Goal: Transaction & Acquisition: Purchase product/service

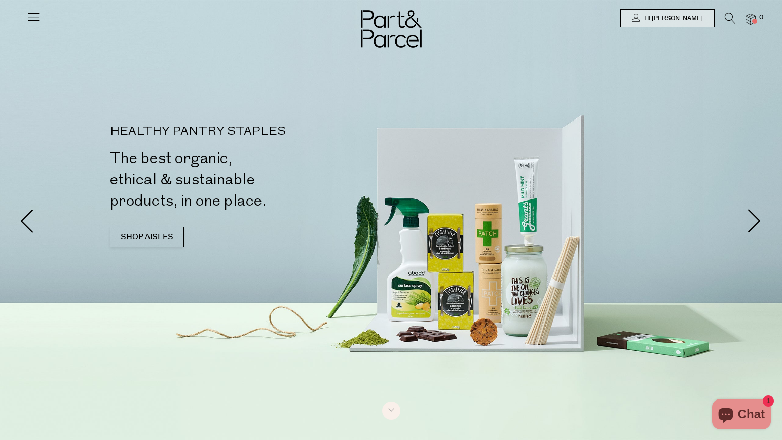
click at [34, 15] on icon at bounding box center [33, 17] width 14 height 14
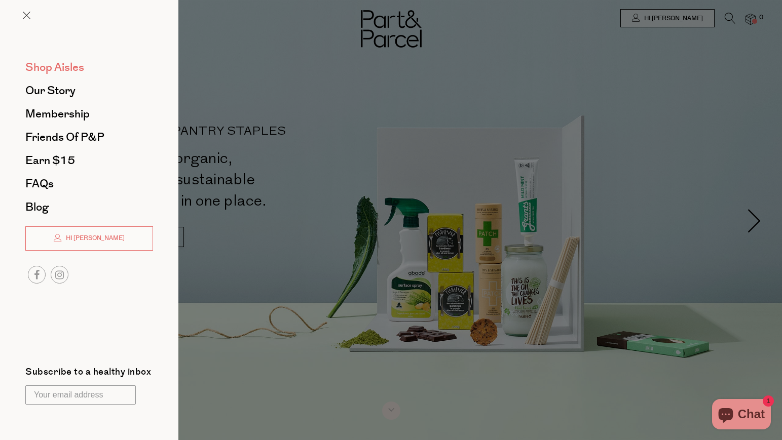
click at [51, 71] on span "Shop Aisles" at bounding box center [54, 67] width 59 height 16
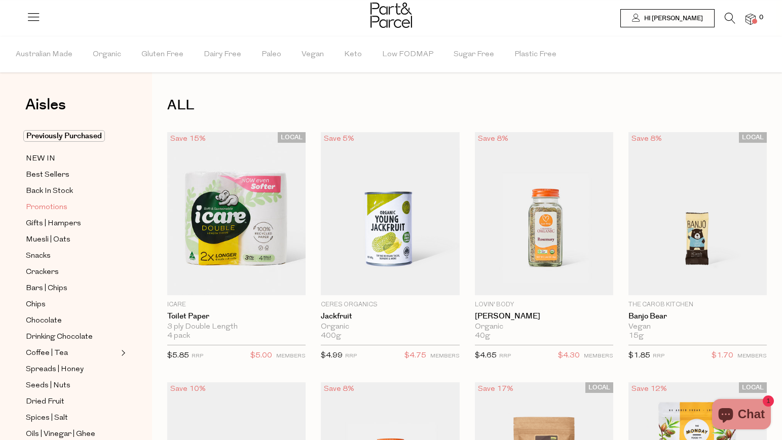
click at [51, 210] on span "Promotions" at bounding box center [47, 208] width 42 height 12
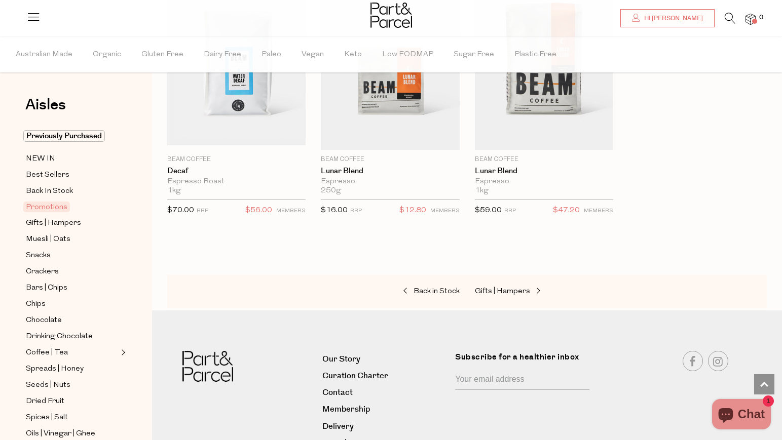
scroll to position [1164, 0]
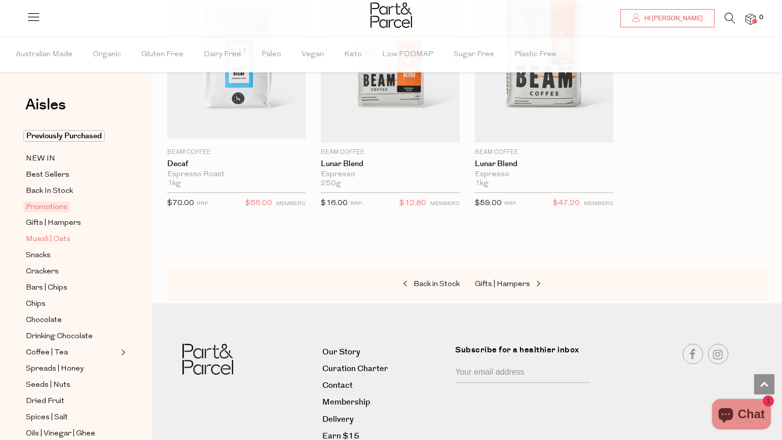
click at [64, 238] on span "Muesli | Oats" at bounding box center [48, 240] width 45 height 12
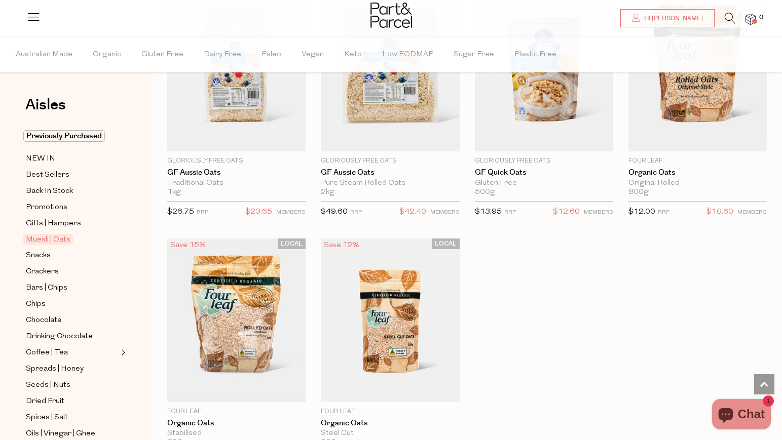
scroll to position [2931, 0]
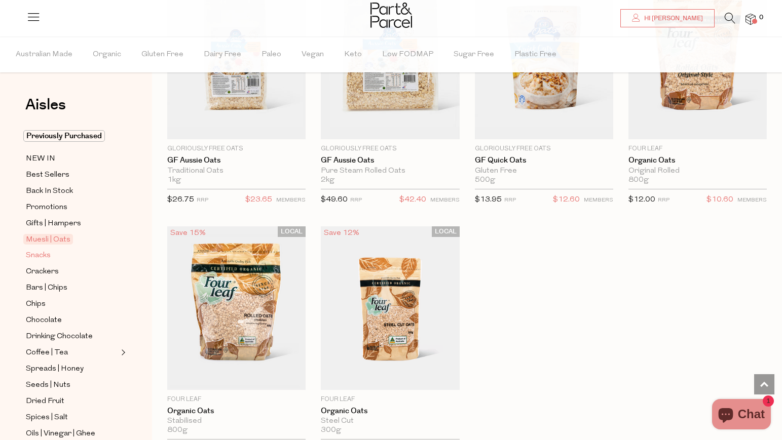
click at [44, 252] on span "Snacks" at bounding box center [38, 256] width 25 height 12
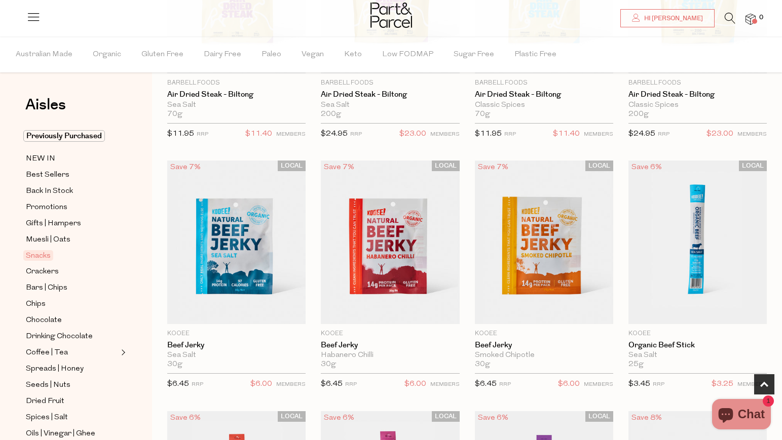
scroll to position [223, 0]
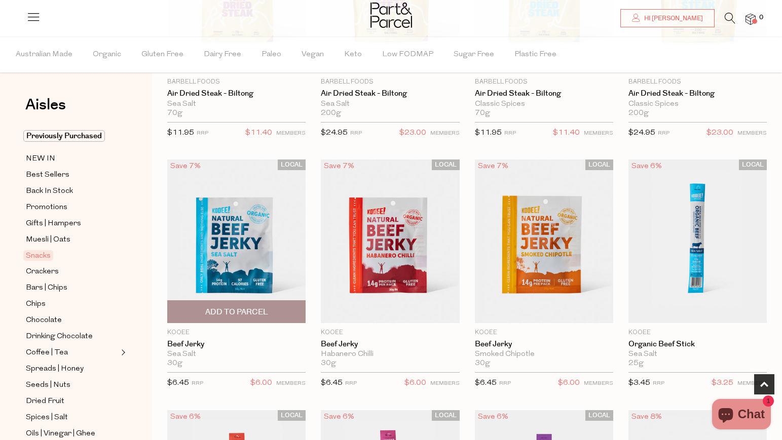
click at [249, 308] on span "Add To Parcel" at bounding box center [236, 312] width 63 height 11
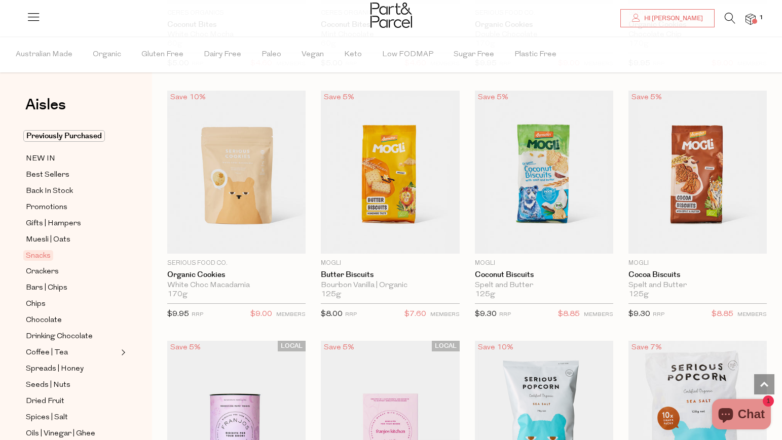
scroll to position [2309, 0]
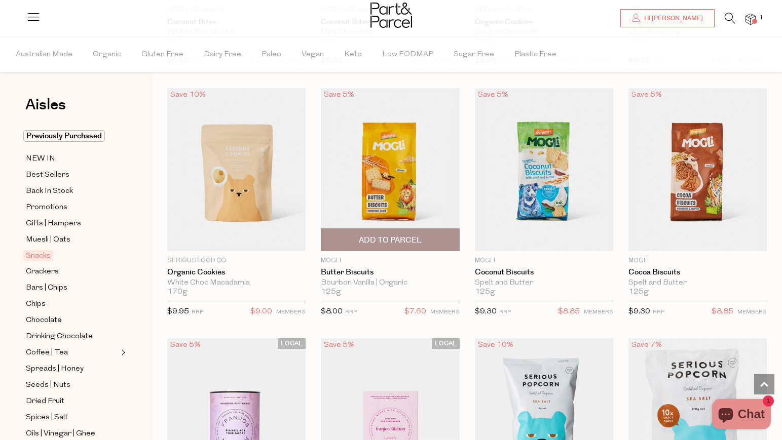
click at [395, 235] on span "Add To Parcel" at bounding box center [390, 240] width 63 height 11
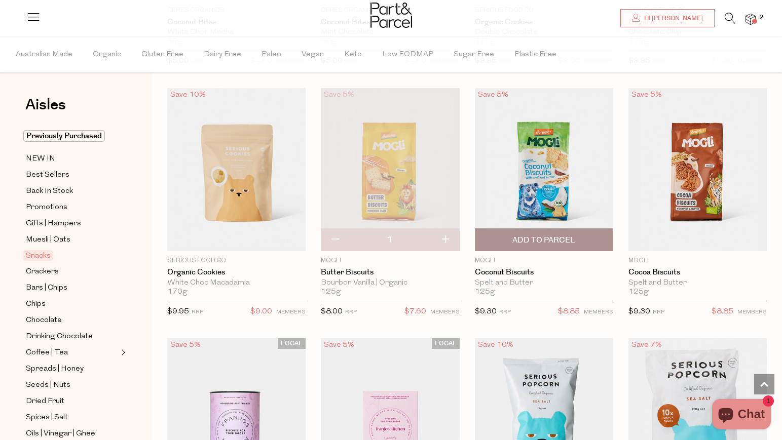
click at [551, 235] on span "Add To Parcel" at bounding box center [543, 240] width 63 height 11
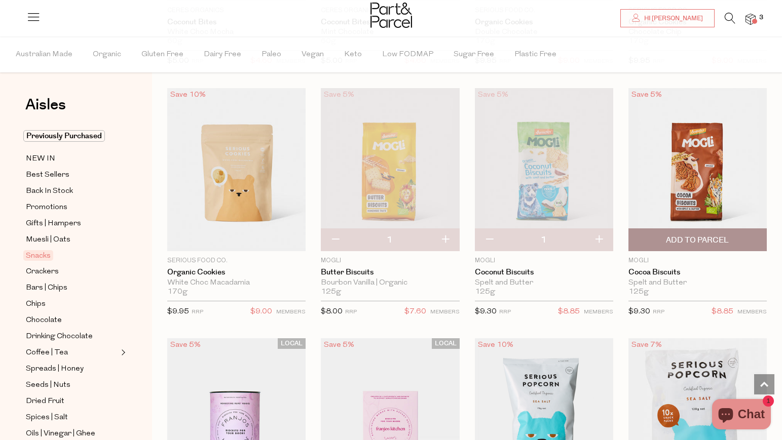
click at [731, 237] on span "Add To Parcel" at bounding box center [697, 240] width 132 height 22
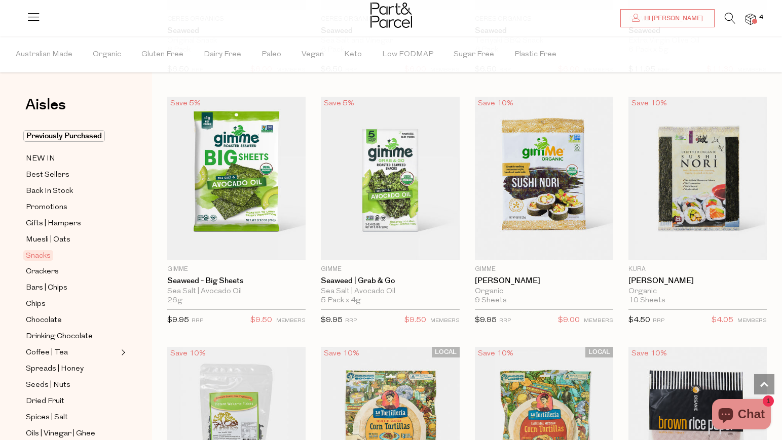
scroll to position [3547, 0]
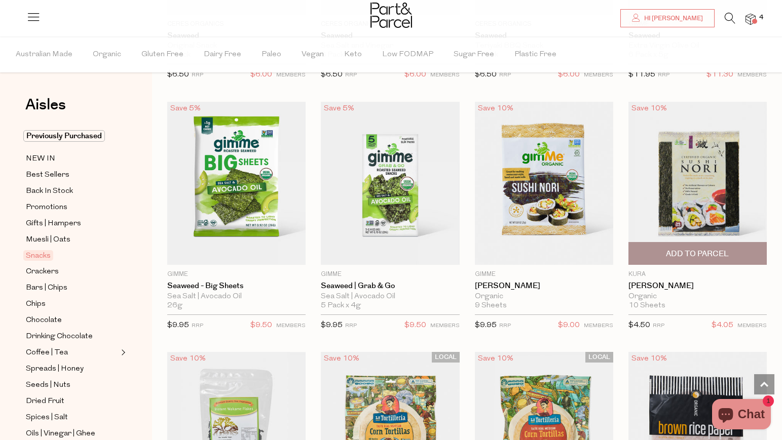
click at [689, 250] on span "Add To Parcel" at bounding box center [697, 254] width 63 height 11
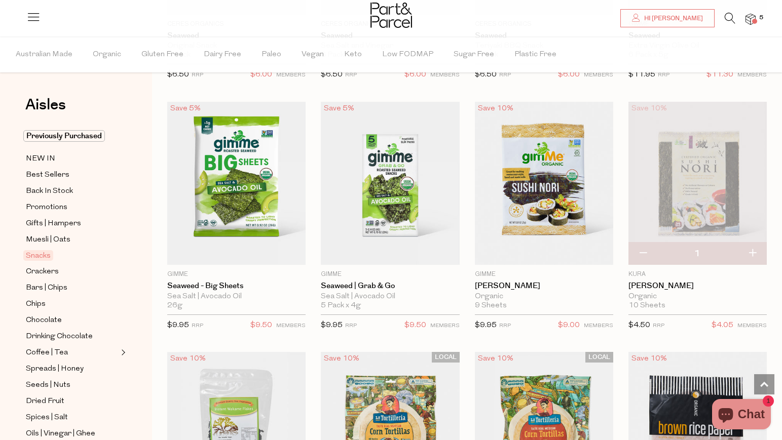
click at [751, 244] on button "button" at bounding box center [752, 254] width 29 height 22
type input "2"
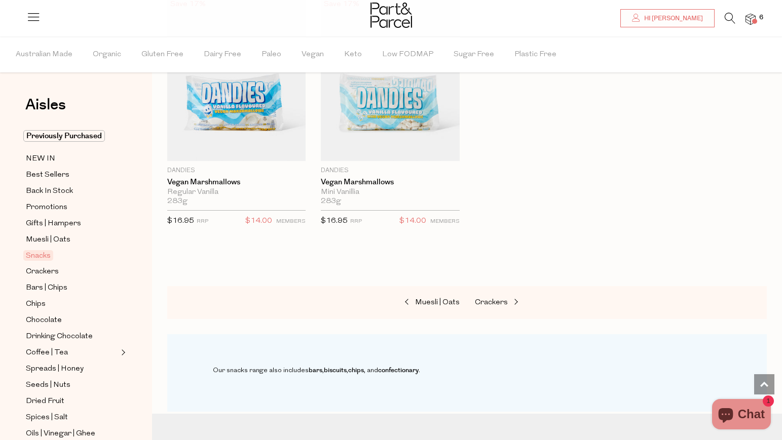
scroll to position [4404, 0]
click at [49, 274] on span "Crackers" at bounding box center [42, 272] width 33 height 12
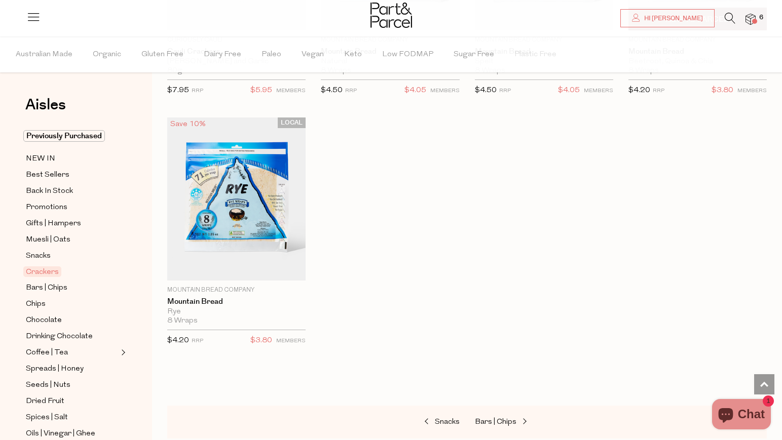
scroll to position [2271, 0]
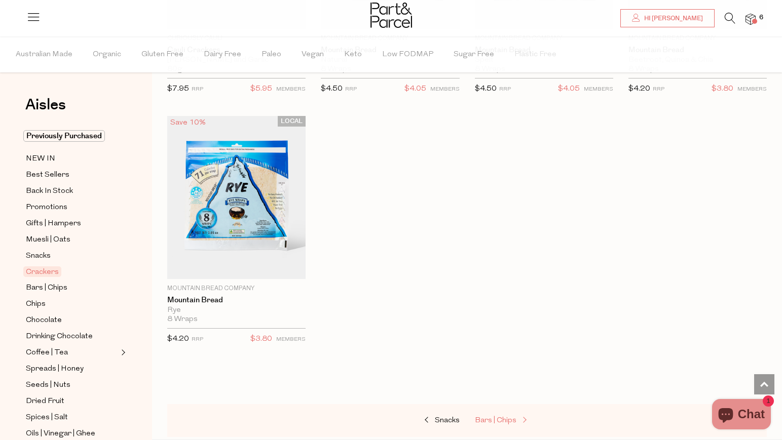
click at [508, 417] on span "Bars | Chips" at bounding box center [496, 421] width 42 height 8
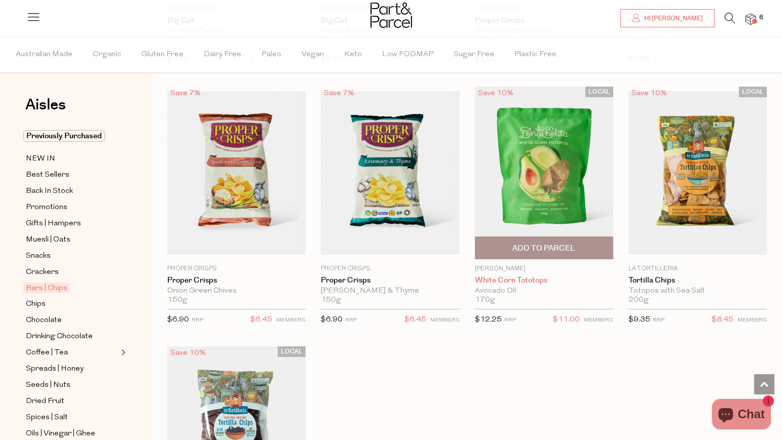
scroll to position [4095, 0]
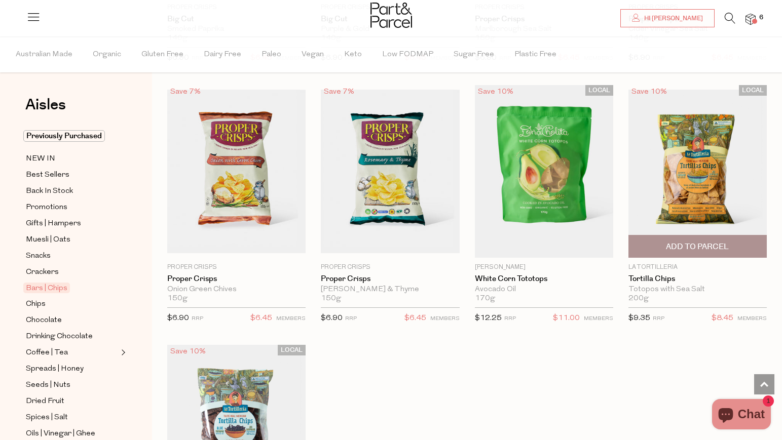
click at [716, 236] on span "Add To Parcel" at bounding box center [697, 247] width 132 height 22
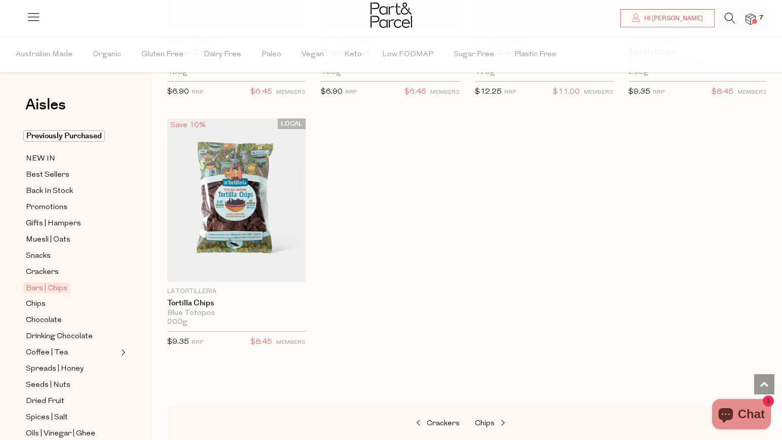
scroll to position [4369, 0]
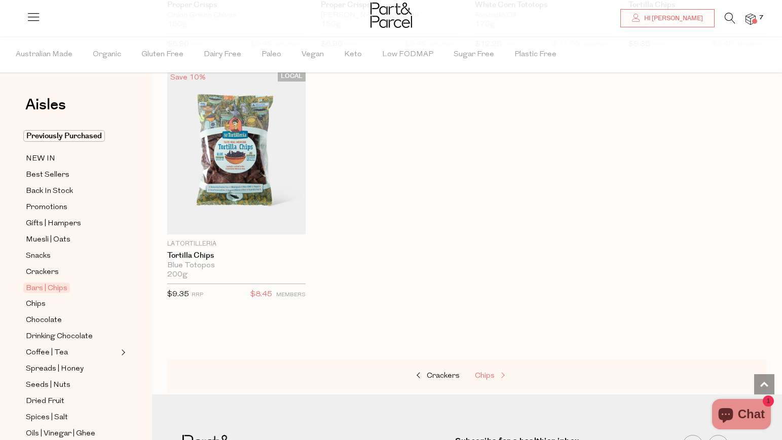
click at [490, 372] on span "Chips" at bounding box center [485, 376] width 20 height 8
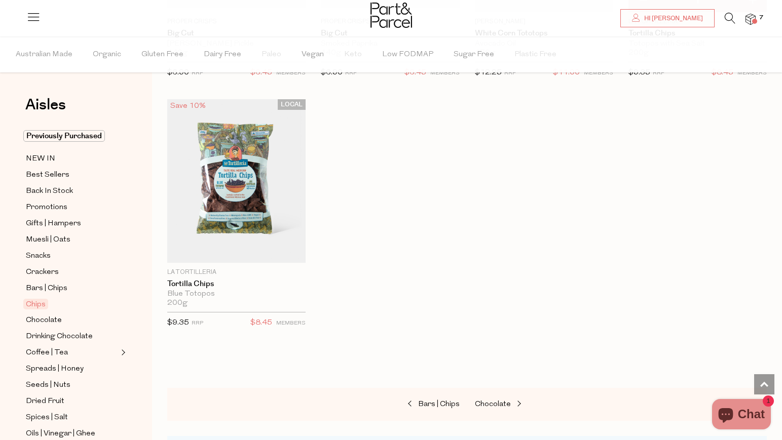
scroll to position [1065, 0]
click at [495, 401] on span "Chocolate" at bounding box center [493, 404] width 36 height 8
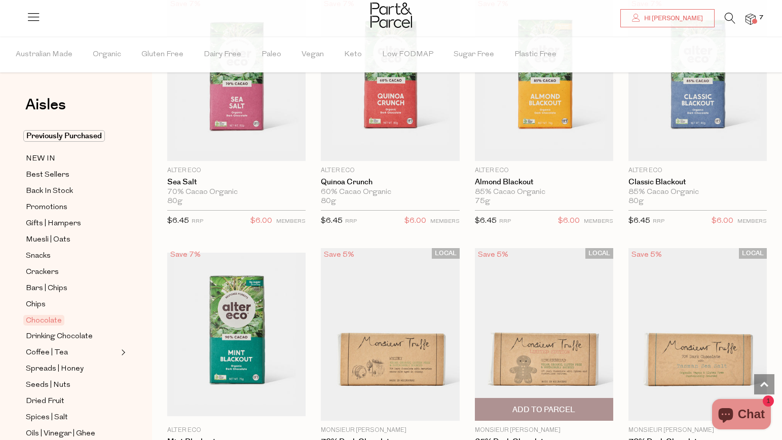
scroll to position [1600, 0]
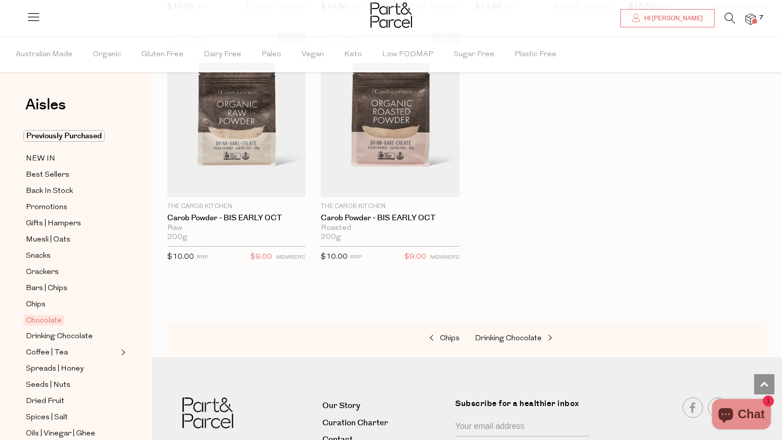
scroll to position [3637, 0]
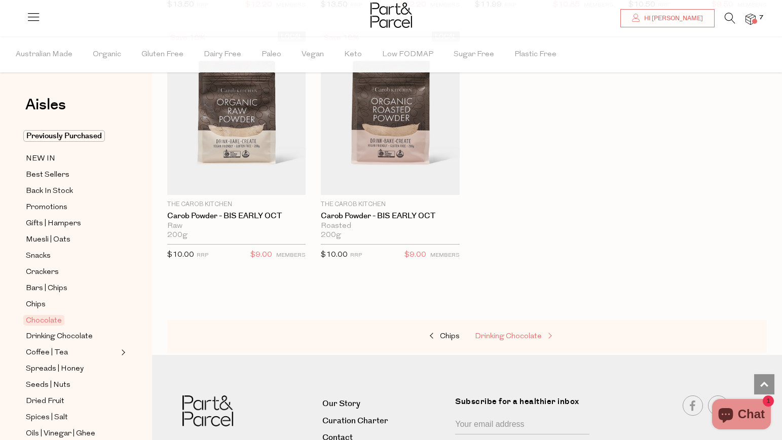
click at [515, 333] on span "Drinking Chocolate" at bounding box center [508, 337] width 67 height 8
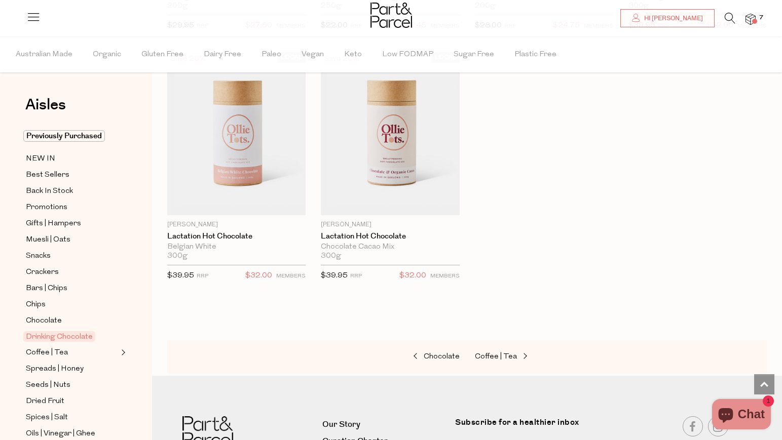
scroll to position [1104, 0]
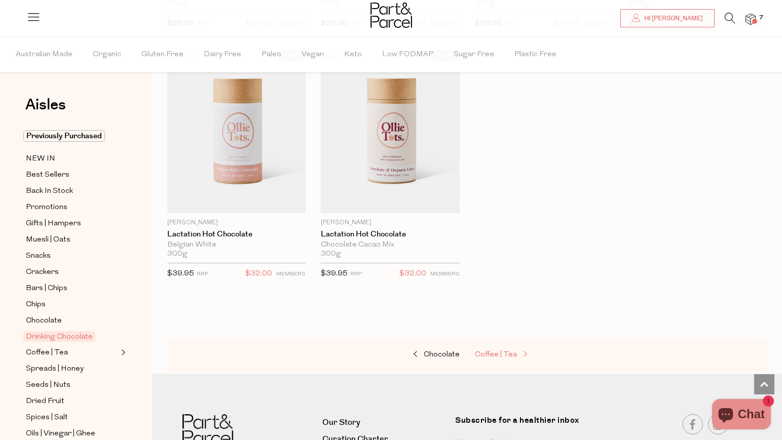
click at [510, 354] on span "Coffee | Tea" at bounding box center [496, 355] width 42 height 8
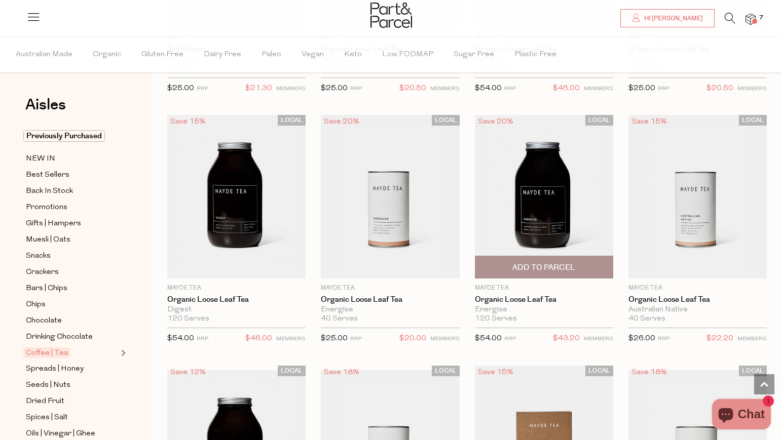
scroll to position [2545, 0]
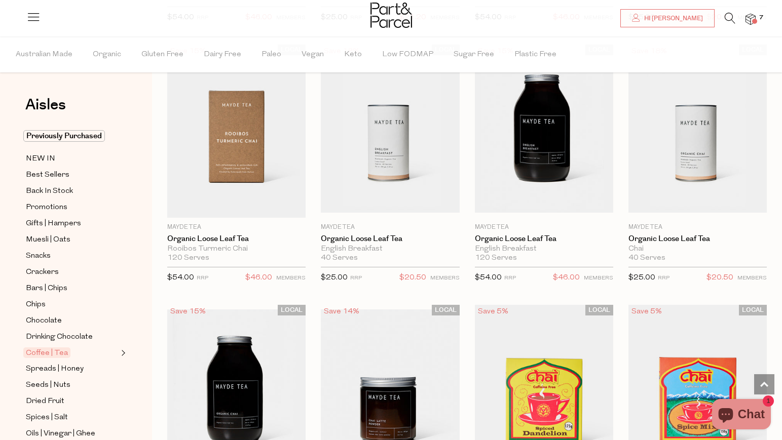
scroll to position [3374, 0]
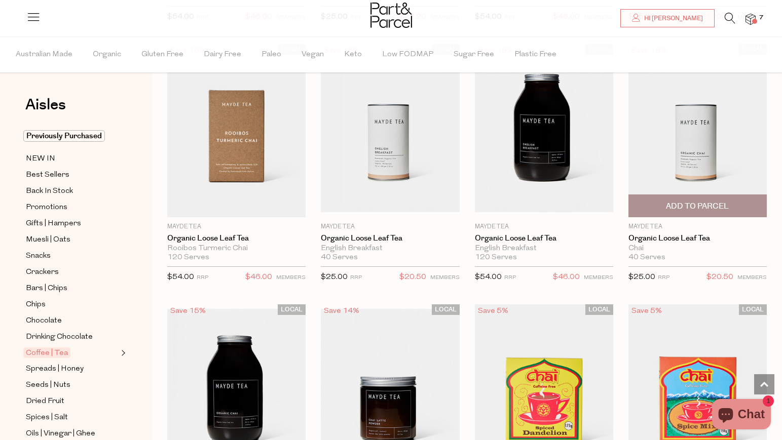
click at [683, 201] on span "Add To Parcel" at bounding box center [697, 206] width 63 height 11
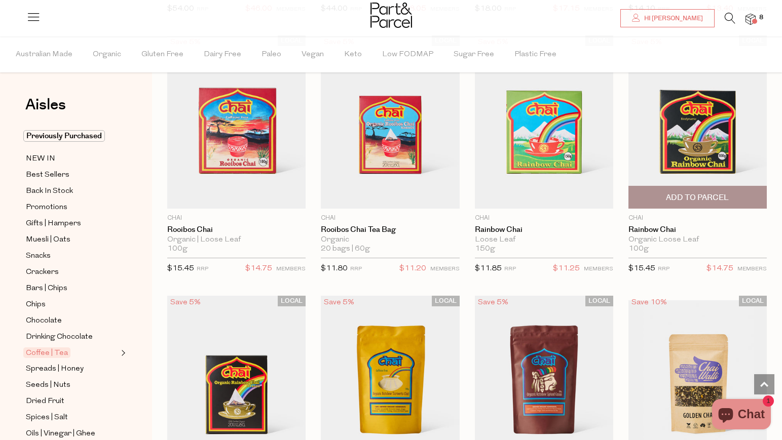
scroll to position [3899, 0]
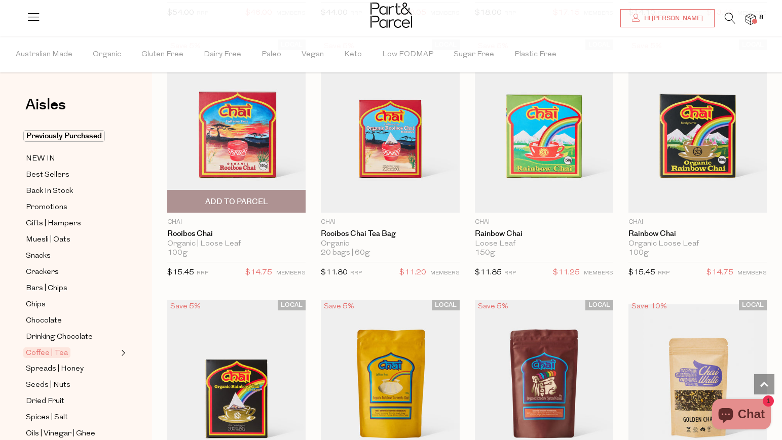
click at [248, 197] on span "Add To Parcel" at bounding box center [236, 202] width 63 height 11
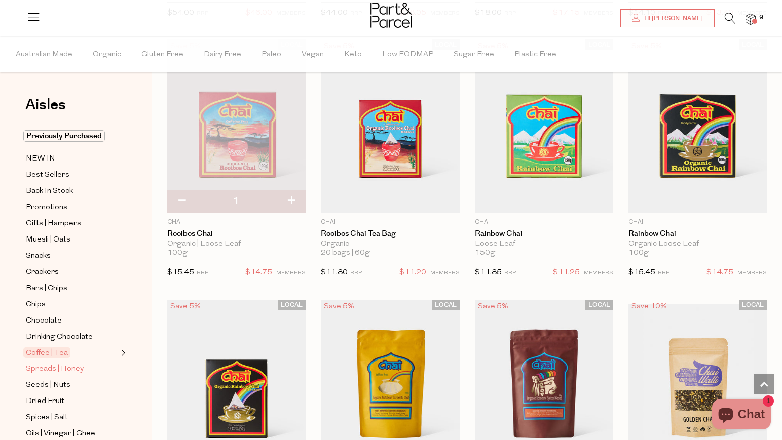
click at [79, 371] on span "Spreads | Honey" at bounding box center [55, 369] width 58 height 12
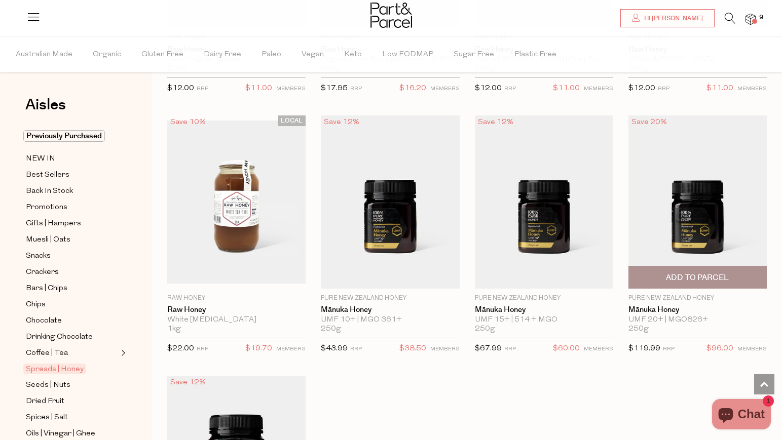
scroll to position [2521, 0]
click at [676, 273] on span "Add To Parcel" at bounding box center [697, 278] width 63 height 11
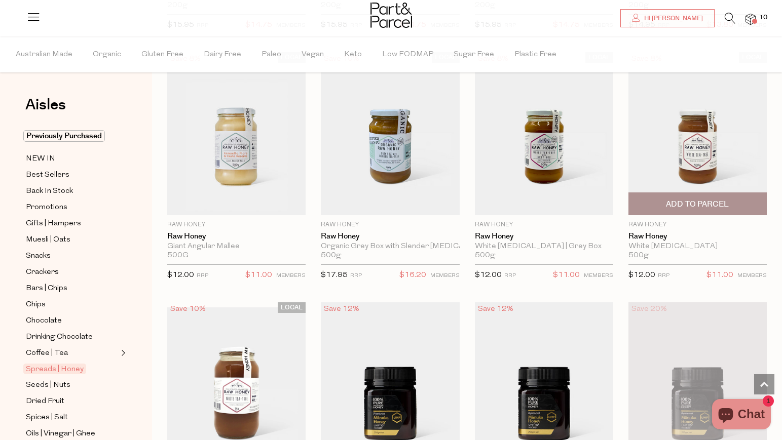
scroll to position [2335, 0]
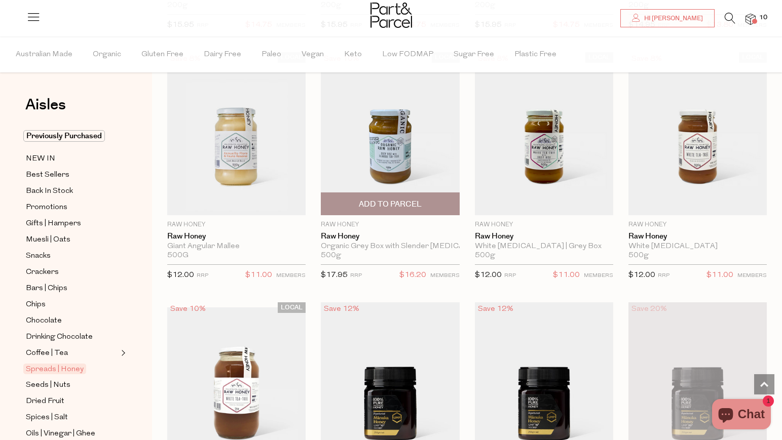
click at [391, 202] on span "Add To Parcel" at bounding box center [390, 204] width 63 height 11
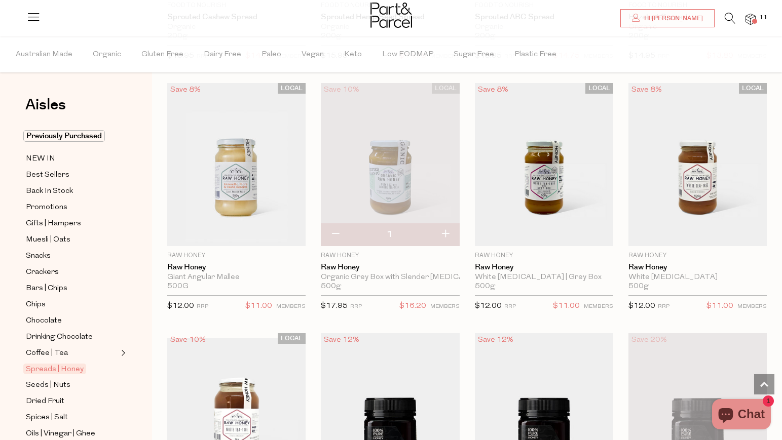
scroll to position [2336, 0]
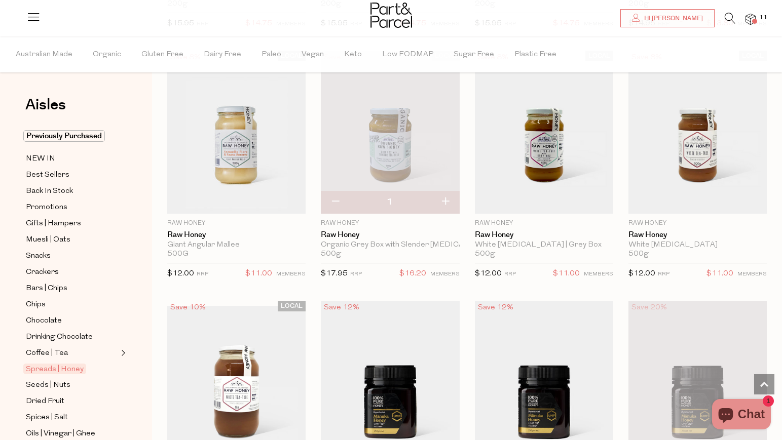
click at [446, 195] on button "button" at bounding box center [445, 202] width 29 height 22
type input "2"
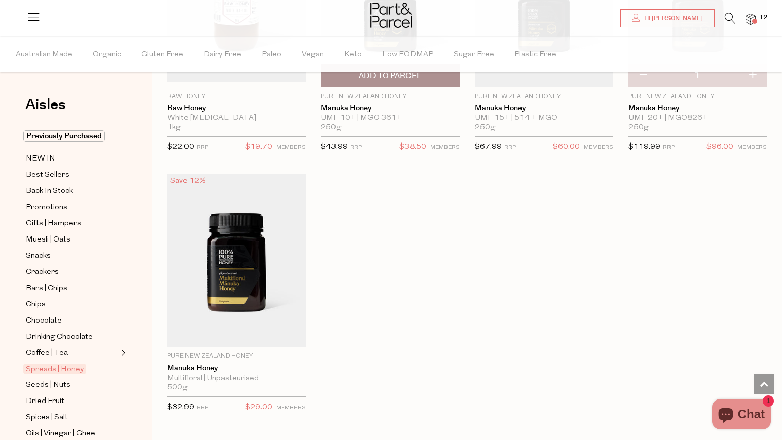
scroll to position [2807, 0]
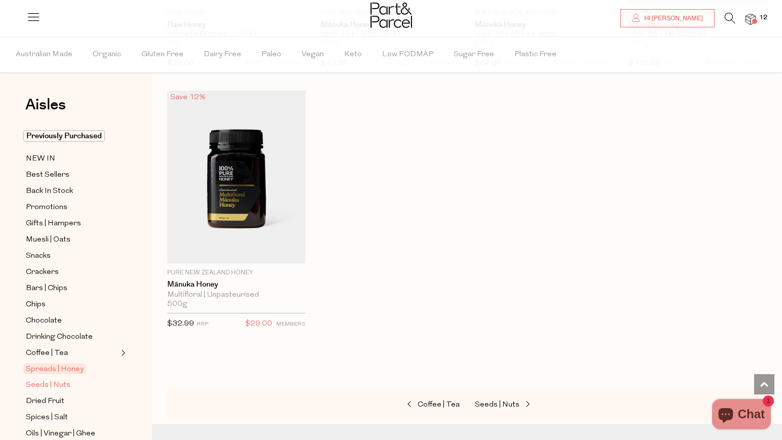
click at [51, 383] on span "Seeds | Nuts" at bounding box center [48, 386] width 45 height 12
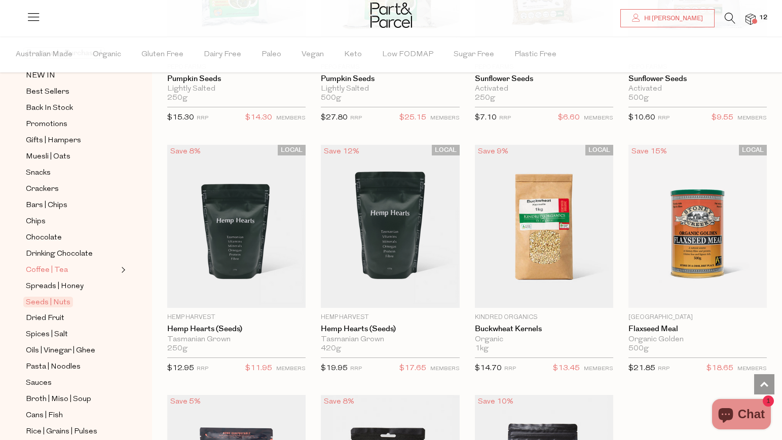
scroll to position [118, 0]
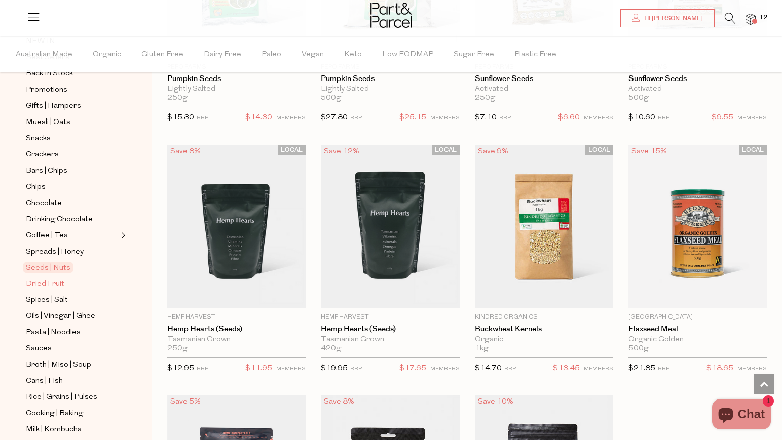
click at [54, 283] on span "Dried Fruit" at bounding box center [45, 284] width 39 height 12
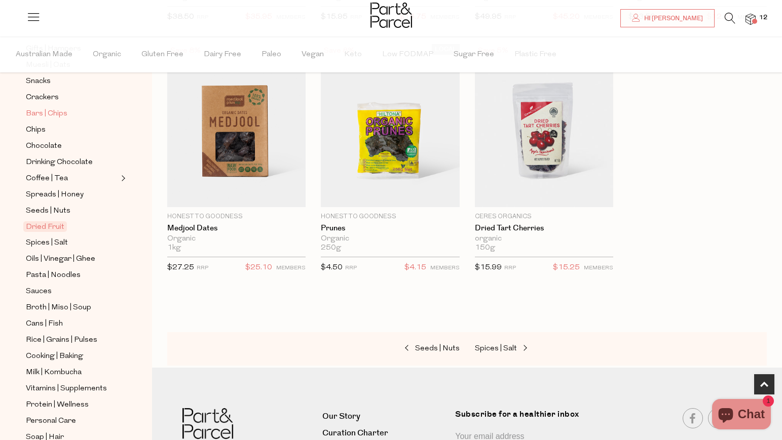
scroll to position [183, 0]
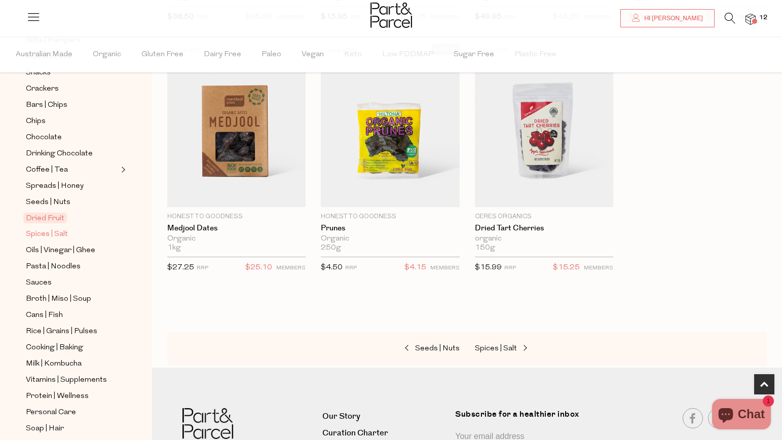
click at [57, 237] on span "Spices | Salt" at bounding box center [47, 235] width 42 height 12
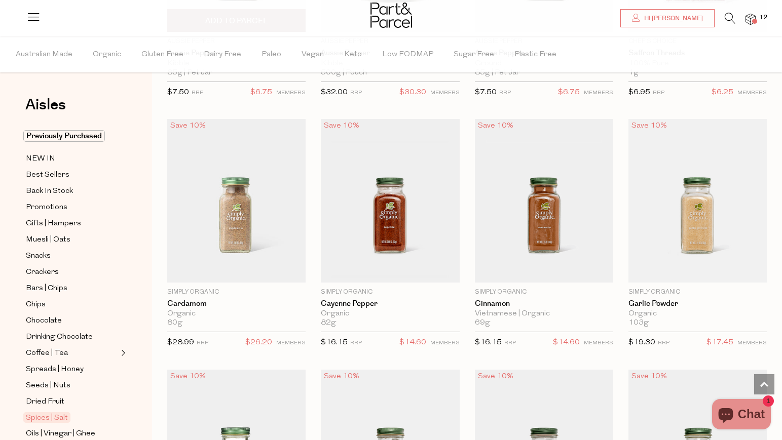
scroll to position [1306, 0]
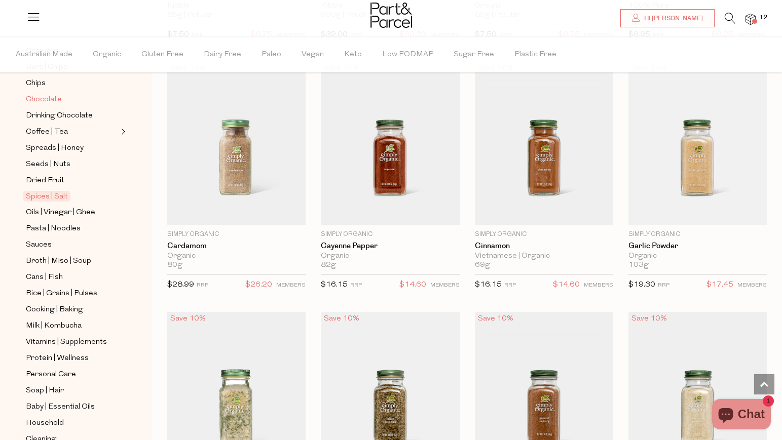
scroll to position [257, 0]
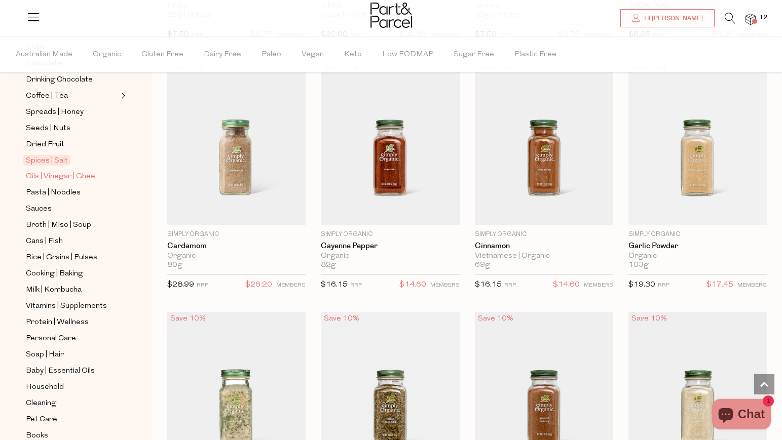
click at [65, 180] on span "Oils | Vinegar | Ghee" at bounding box center [60, 177] width 69 height 12
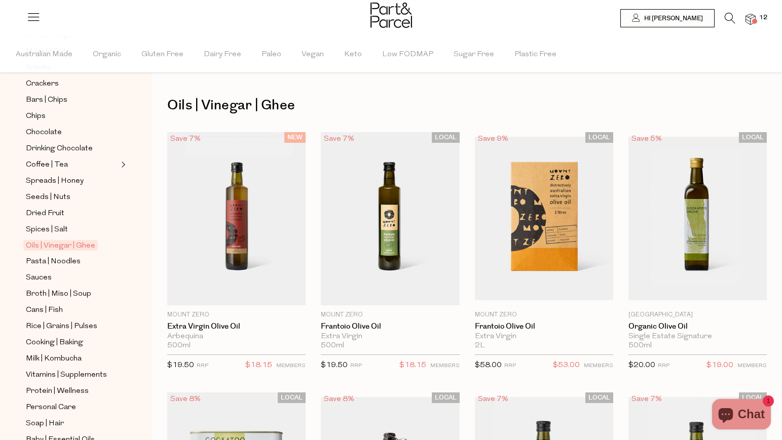
scroll to position [202, 0]
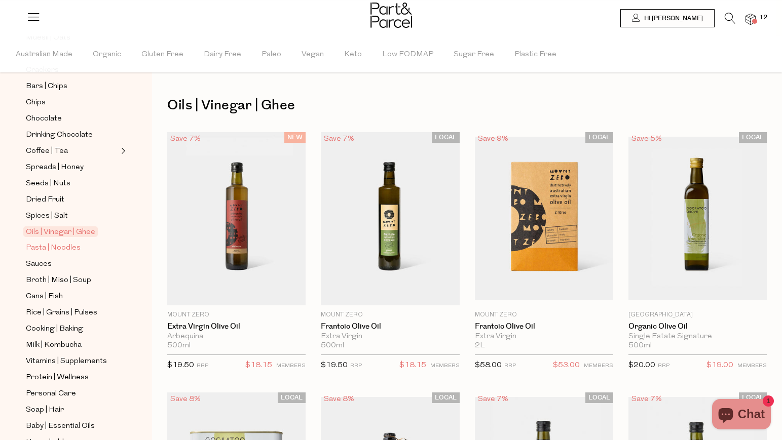
click at [64, 246] on span "Pasta | Noodles" at bounding box center [53, 248] width 55 height 12
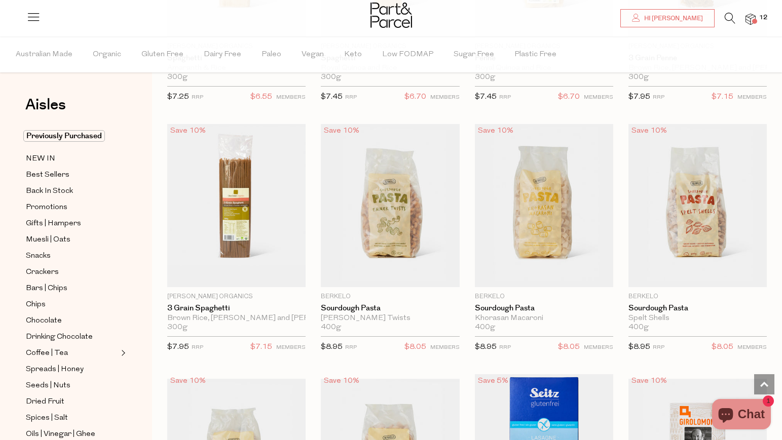
scroll to position [1010, 0]
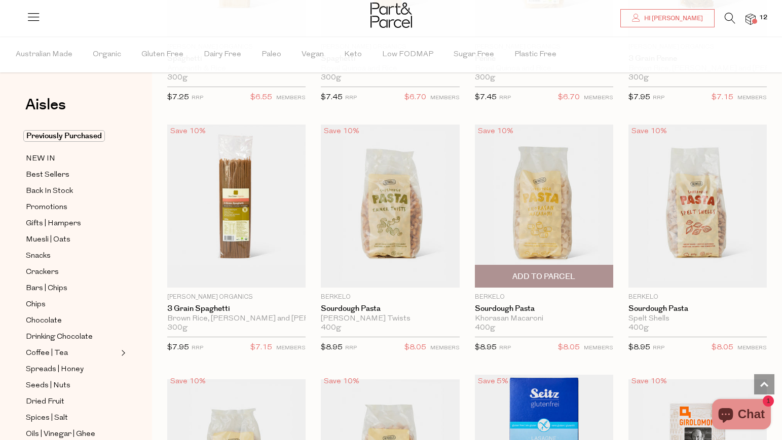
click at [562, 269] on span "Add To Parcel" at bounding box center [544, 277] width 132 height 22
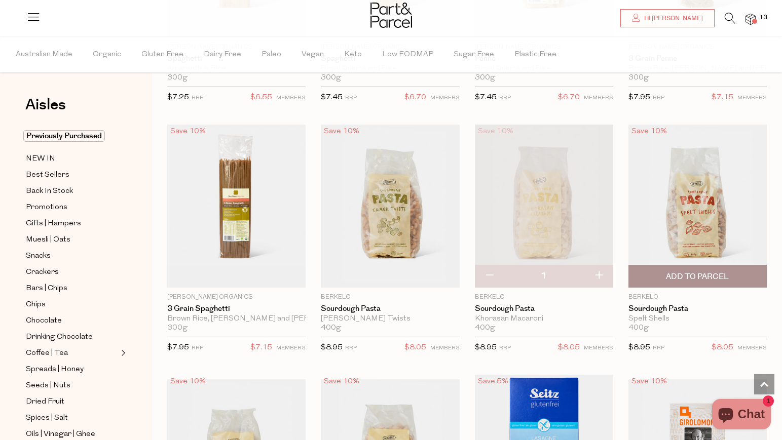
click at [700, 268] on span "Add To Parcel" at bounding box center [697, 277] width 132 height 22
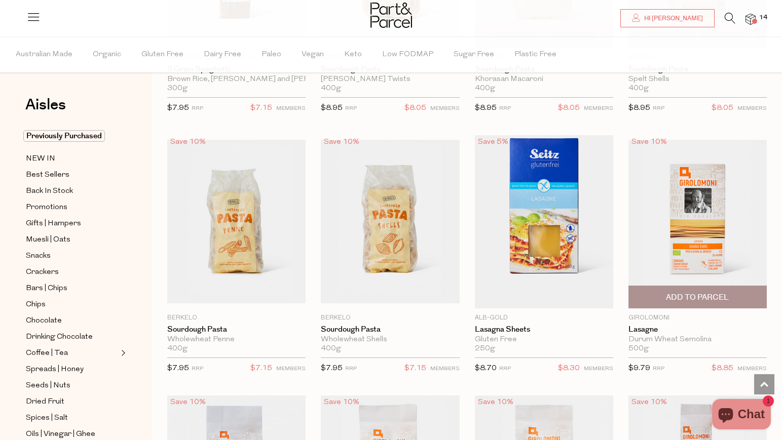
scroll to position [1283, 0]
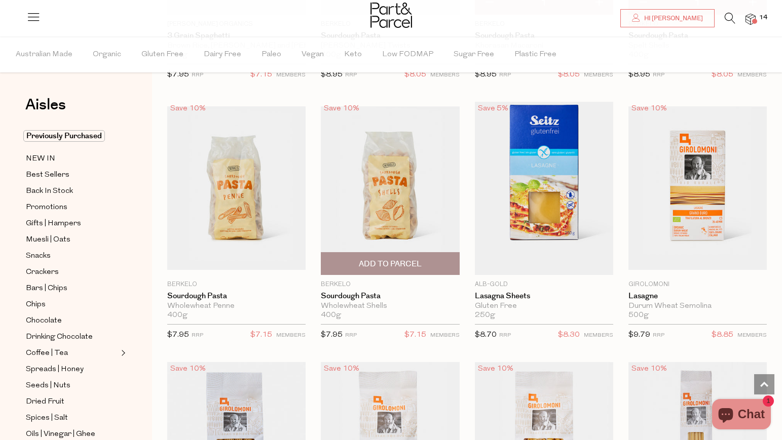
click at [385, 261] on span "Add To Parcel" at bounding box center [390, 264] width 63 height 11
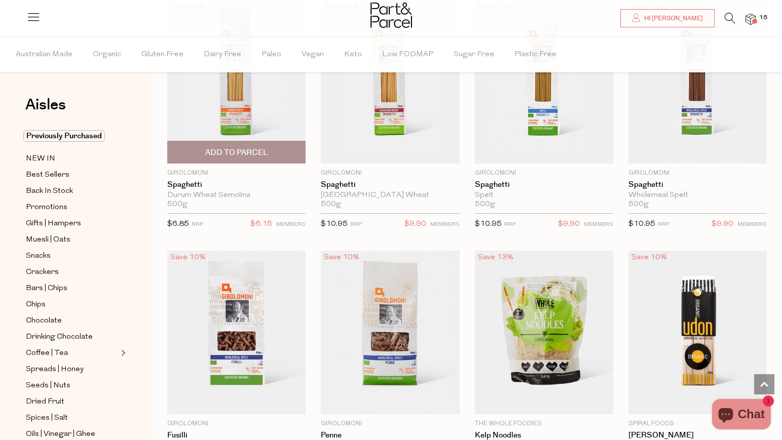
scroll to position [1921, 0]
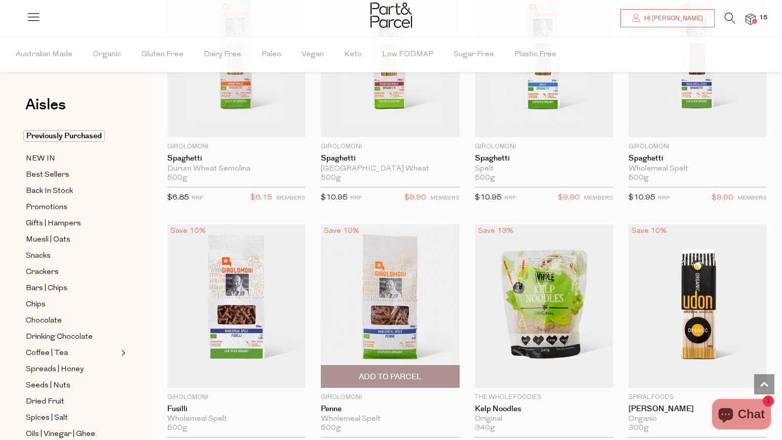
click at [374, 372] on span "Add To Parcel" at bounding box center [390, 377] width 63 height 11
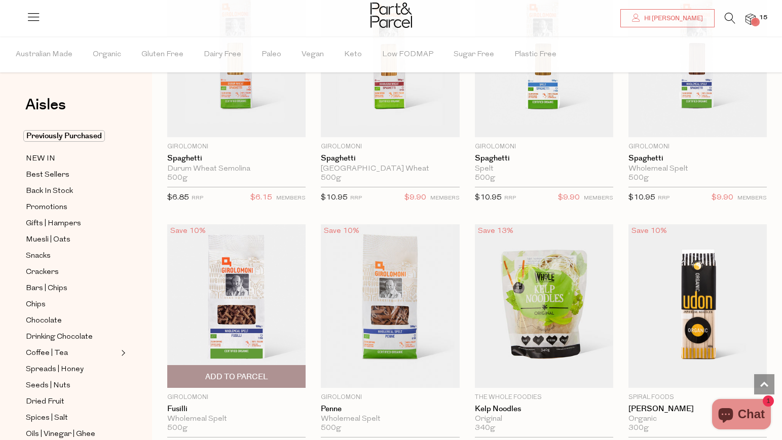
click at [241, 373] on span "Add To Parcel" at bounding box center [236, 377] width 63 height 11
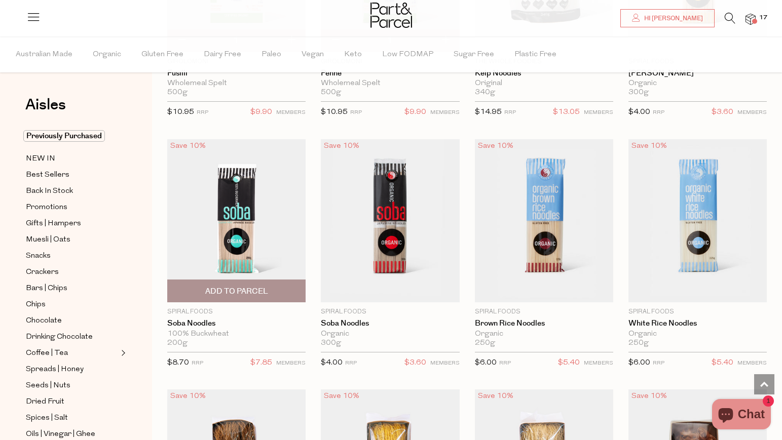
scroll to position [2259, 0]
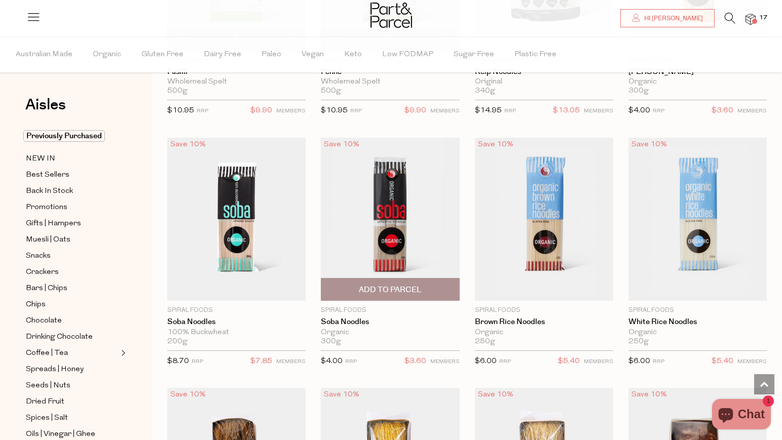
click at [383, 285] on span "Add To Parcel" at bounding box center [390, 290] width 63 height 11
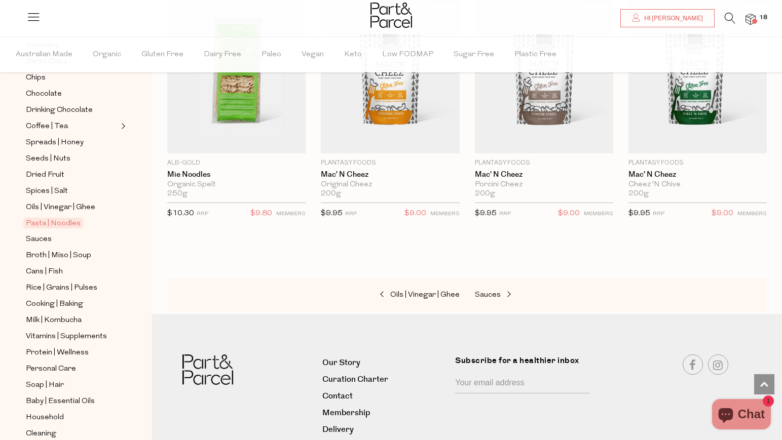
scroll to position [232, 0]
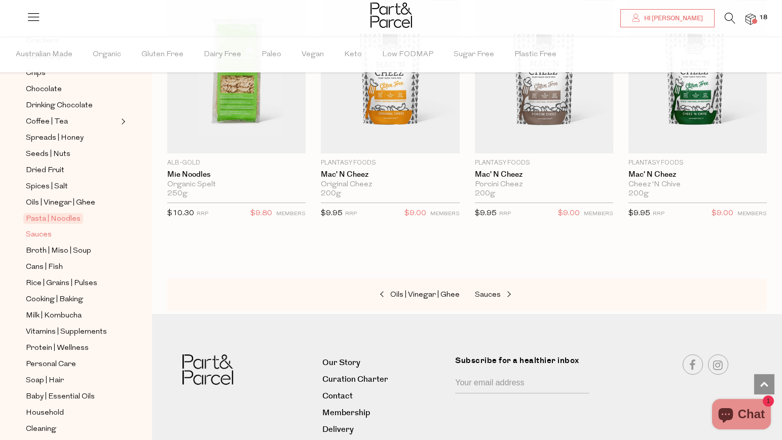
click at [45, 236] on span "Sauces" at bounding box center [39, 235] width 26 height 12
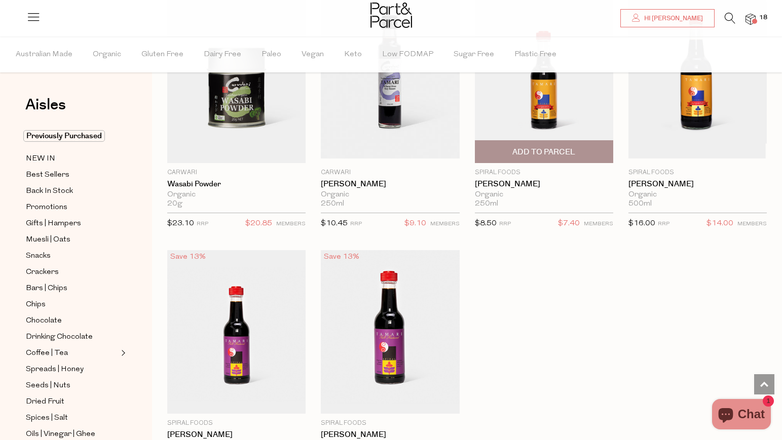
scroll to position [2911, 0]
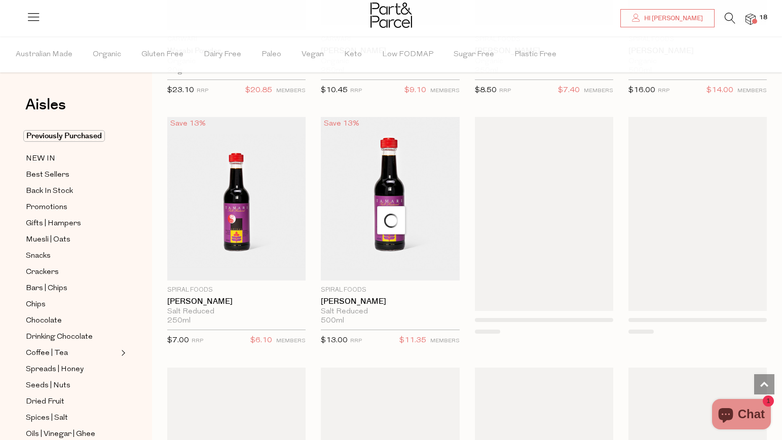
scroll to position [3050, 0]
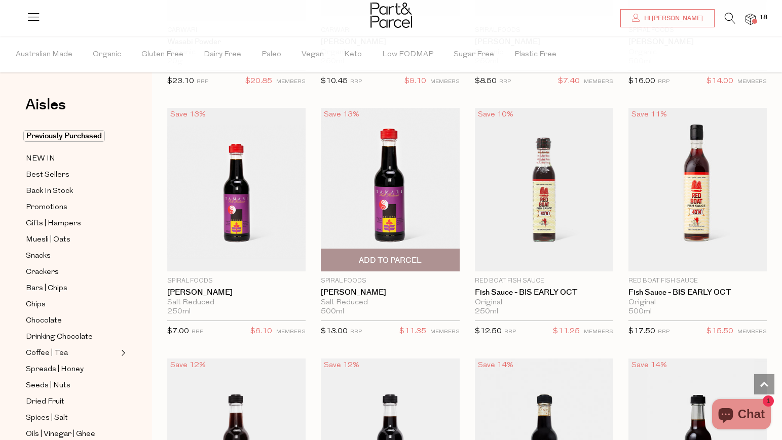
click at [382, 255] on span "Add To Parcel" at bounding box center [390, 260] width 63 height 11
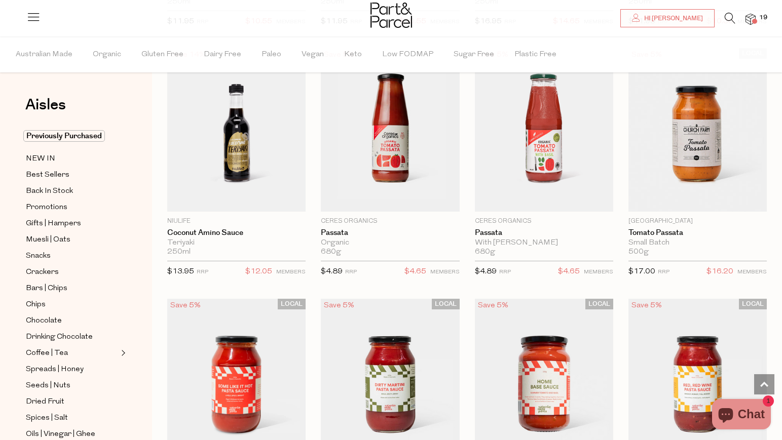
scroll to position [3615, 0]
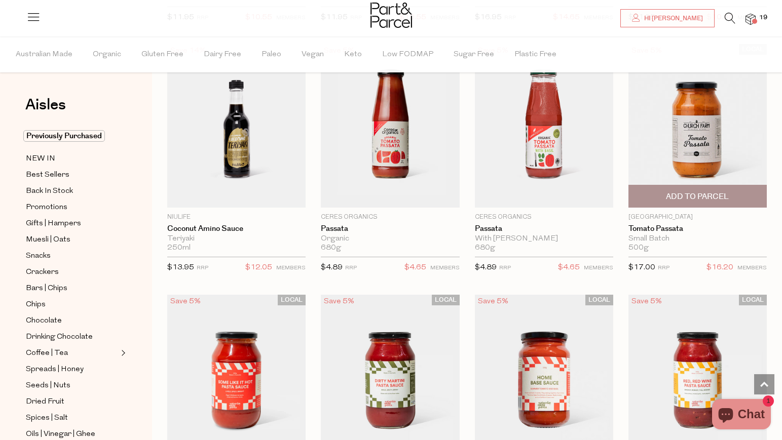
click at [696, 192] on span "Add To Parcel" at bounding box center [697, 197] width 63 height 11
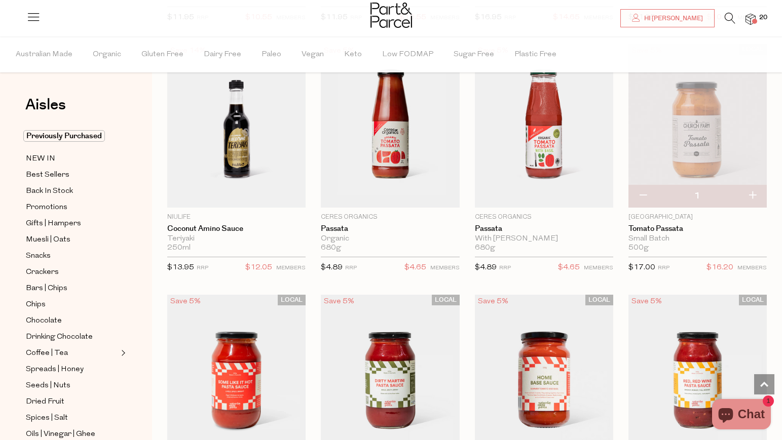
click at [754, 187] on button "button" at bounding box center [752, 196] width 29 height 22
type input "2"
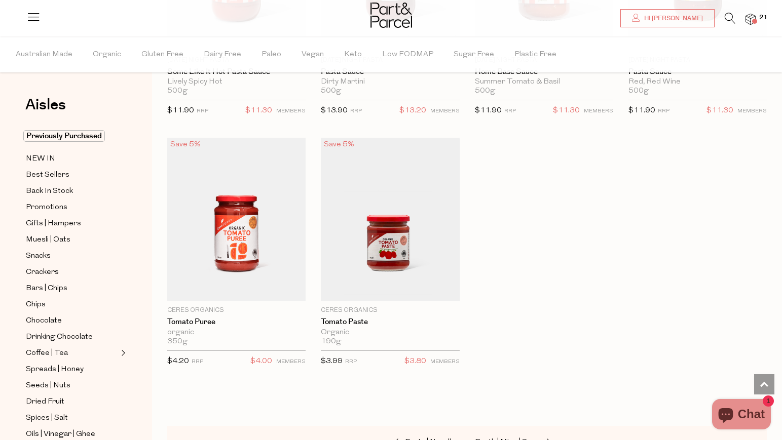
scroll to position [4022, 0]
click at [389, 285] on span "Add To Parcel" at bounding box center [390, 290] width 63 height 11
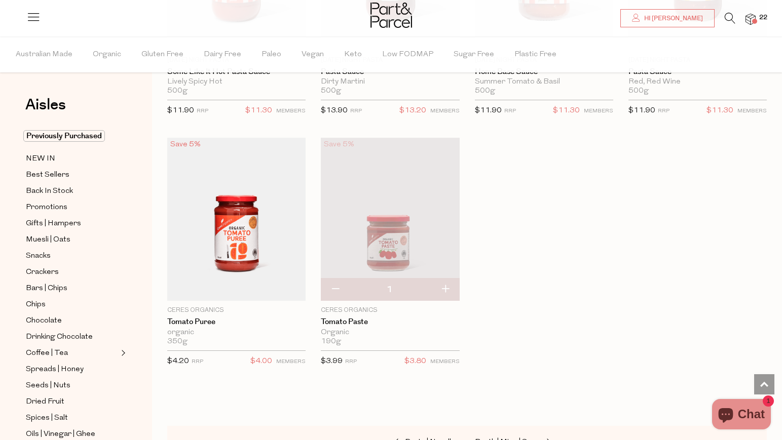
click at [444, 282] on button "button" at bounding box center [445, 290] width 29 height 22
type input "2"
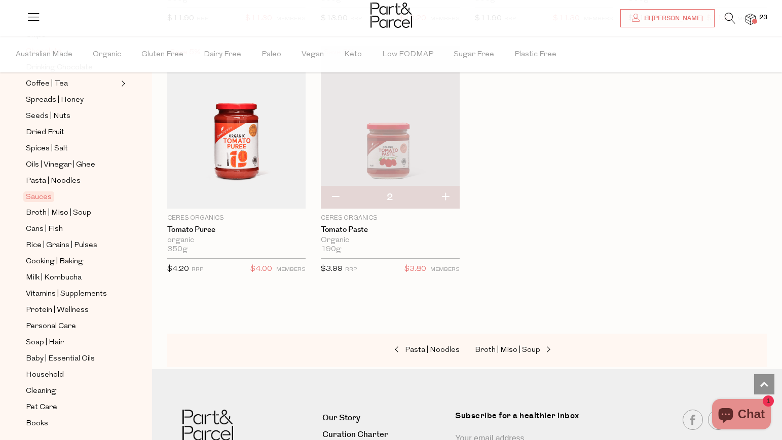
scroll to position [272, 0]
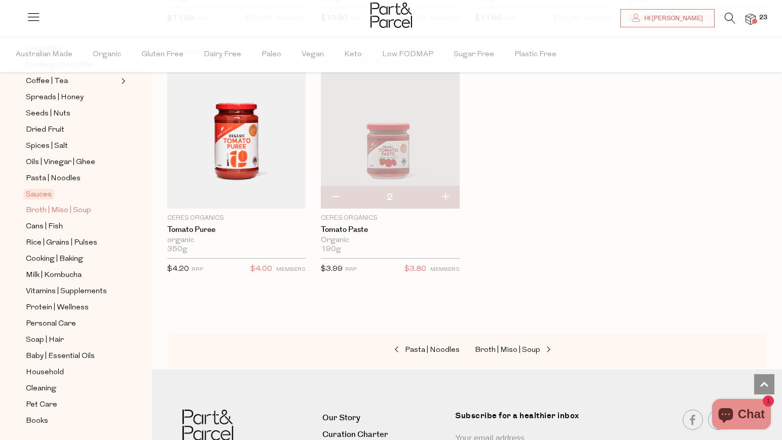
click at [62, 211] on span "Broth | Miso | Soup" at bounding box center [58, 211] width 65 height 12
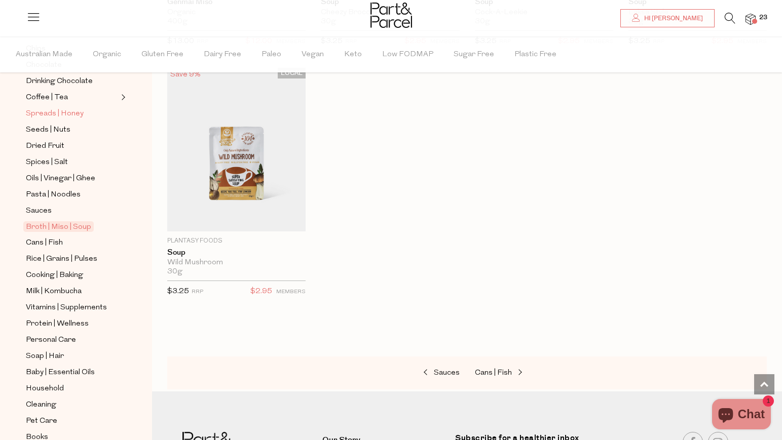
scroll to position [263, 0]
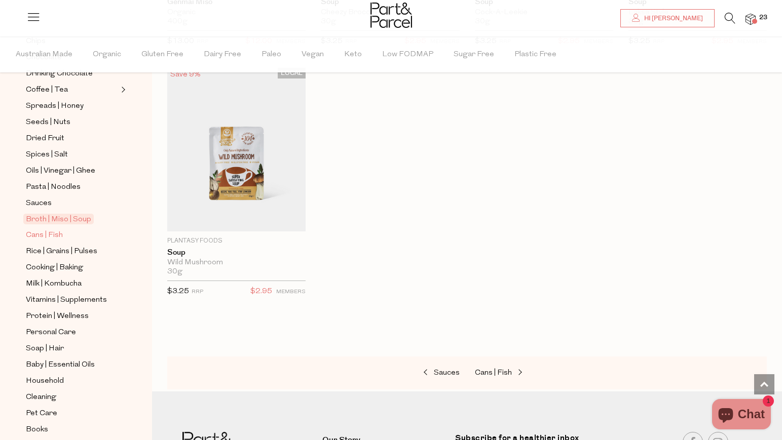
click at [61, 236] on span "Cans | Fish" at bounding box center [44, 236] width 37 height 12
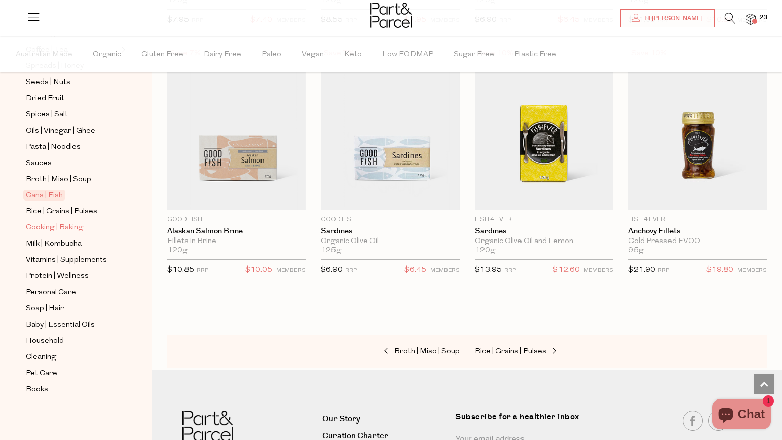
scroll to position [304, 0]
click at [77, 209] on span "Rice | Grains | Pulses" at bounding box center [61, 212] width 71 height 12
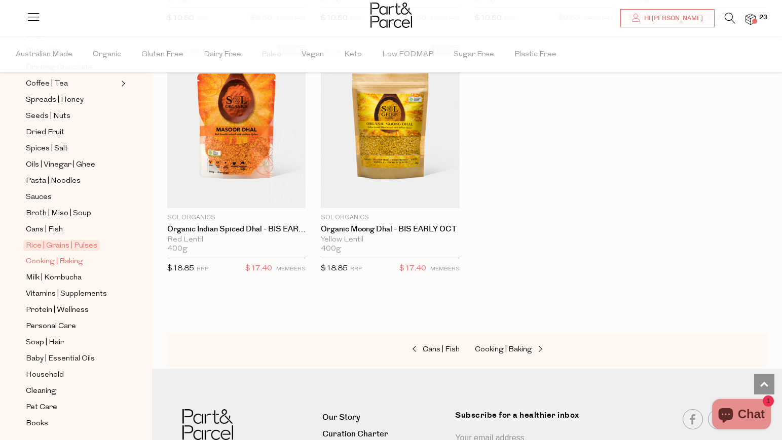
click at [69, 260] on span "Cooking | Baking" at bounding box center [54, 262] width 57 height 12
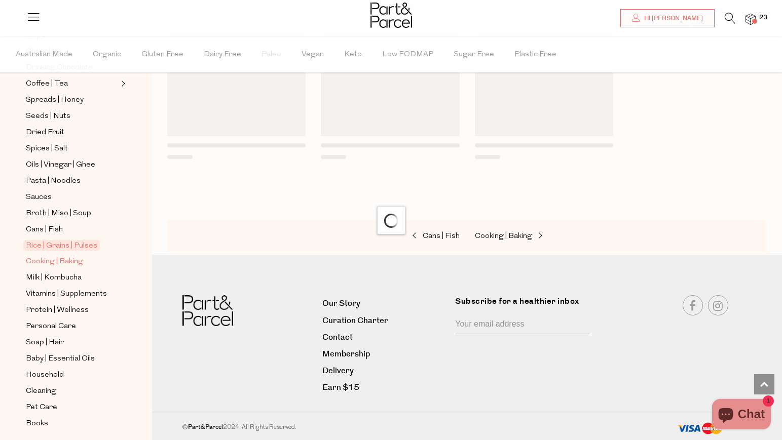
scroll to position [4, 0]
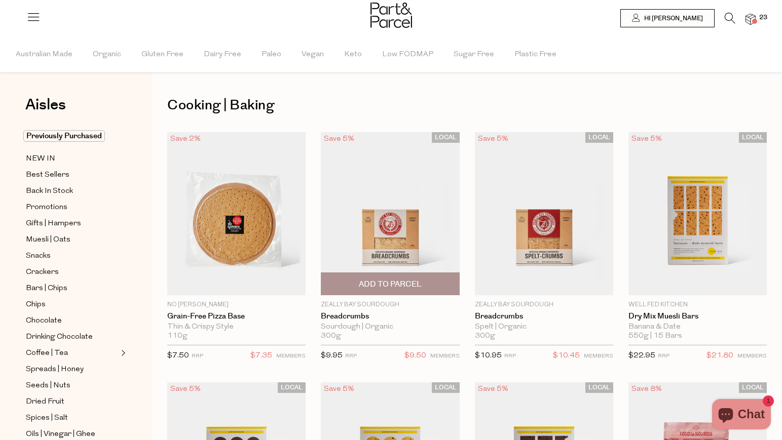
click at [371, 284] on span "Add To Parcel" at bounding box center [390, 284] width 63 height 11
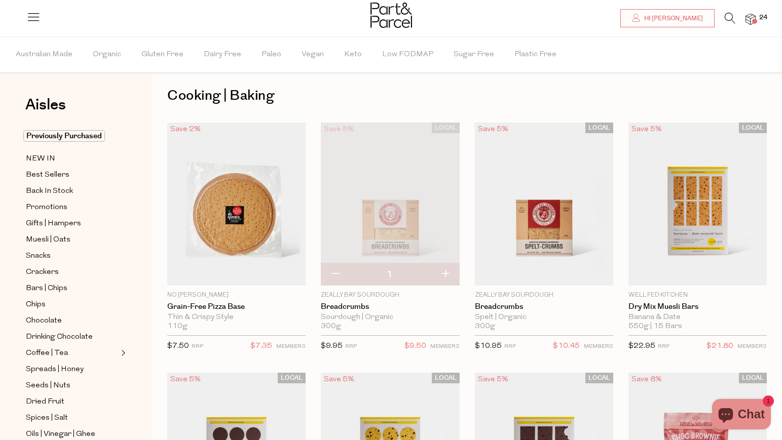
click at [445, 272] on button "button" at bounding box center [445, 274] width 29 height 22
type input "2"
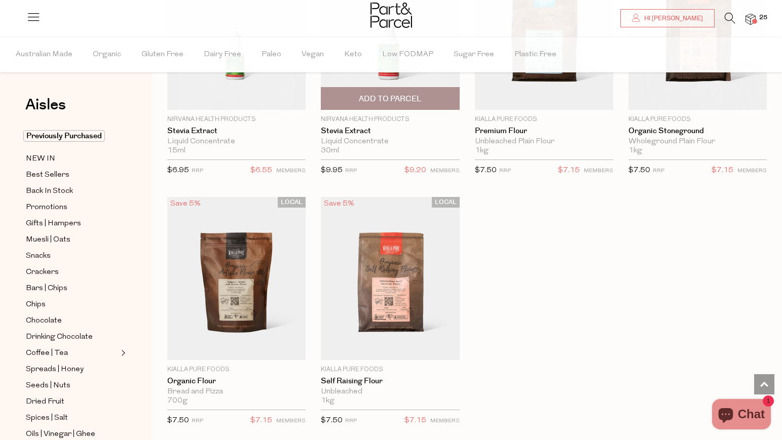
scroll to position [2952, 0]
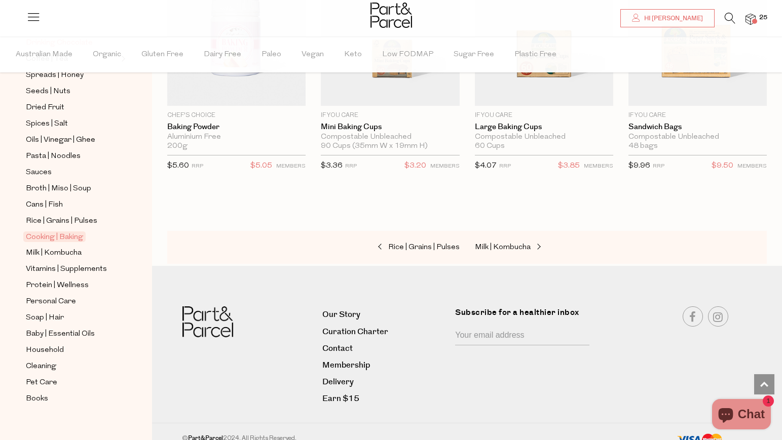
scroll to position [299, 0]
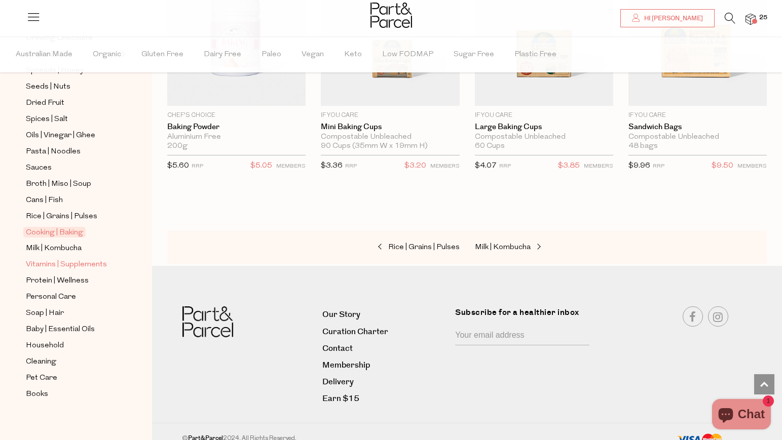
click at [69, 265] on span "Vitamins | Supplements" at bounding box center [66, 265] width 81 height 12
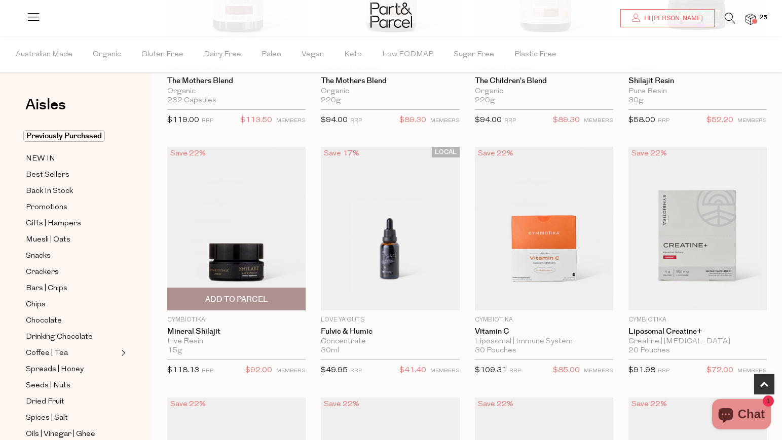
scroll to position [236, 0]
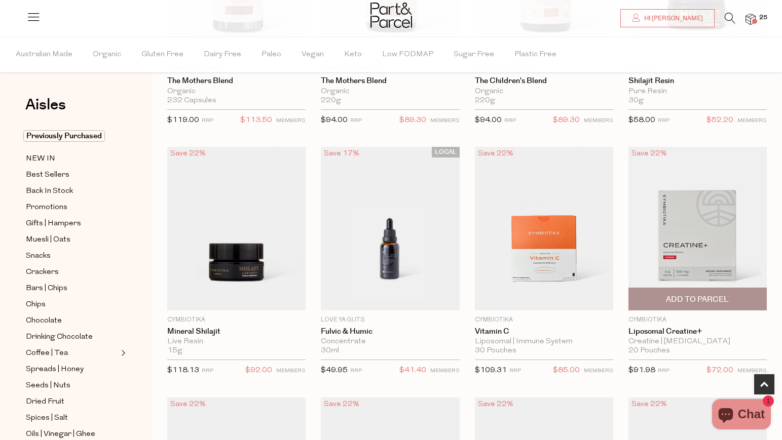
click at [672, 225] on img at bounding box center [697, 229] width 138 height 164
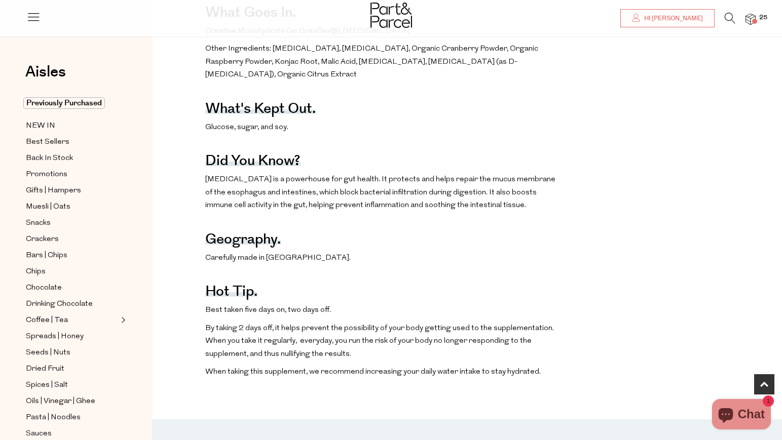
scroll to position [498, 0]
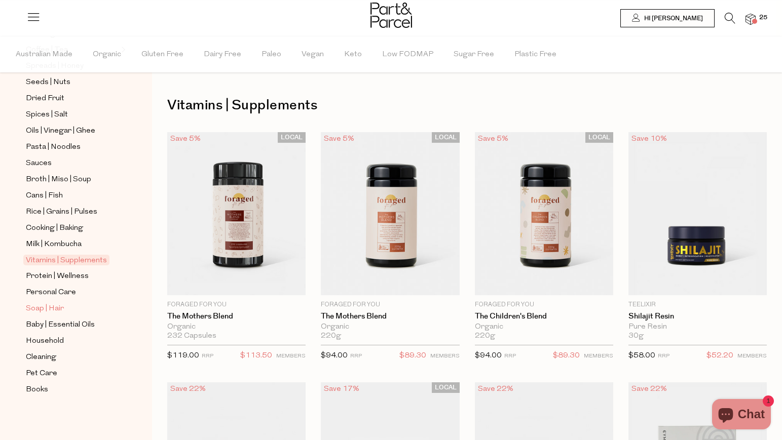
scroll to position [304, 0]
click at [72, 279] on span "Protein | Wellness" at bounding box center [57, 277] width 63 height 12
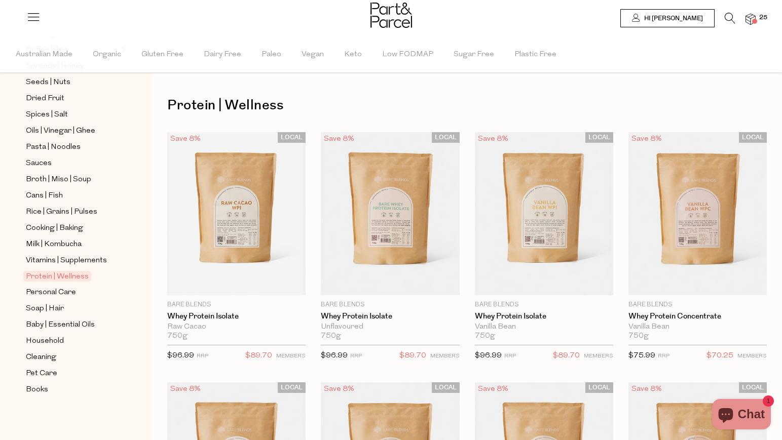
scroll to position [304, 0]
click at [56, 294] on span "Personal Care" at bounding box center [51, 293] width 50 height 12
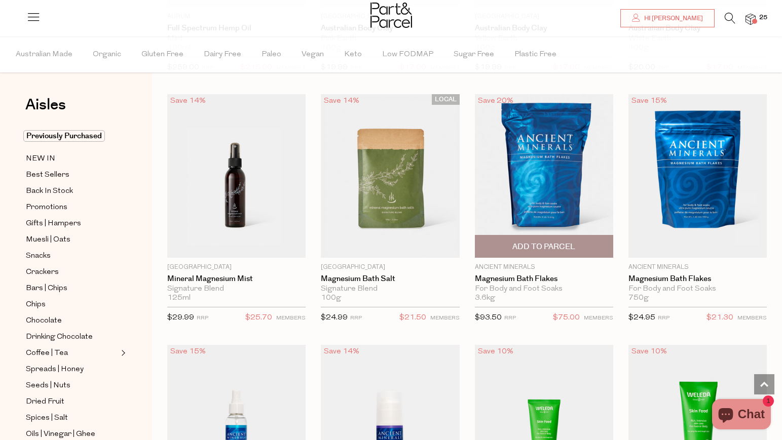
scroll to position [848, 0]
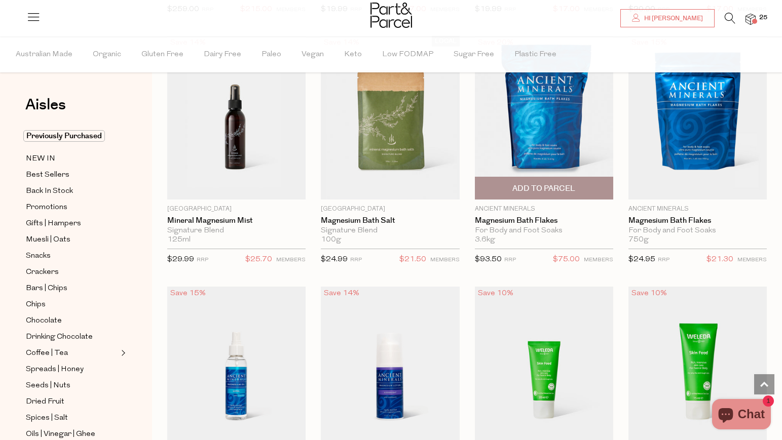
click at [558, 183] on span "Add To Parcel" at bounding box center [543, 188] width 63 height 11
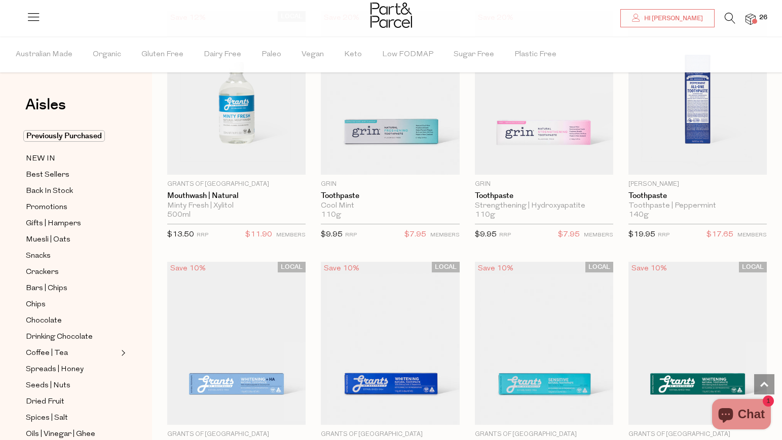
scroll to position [1627, 0]
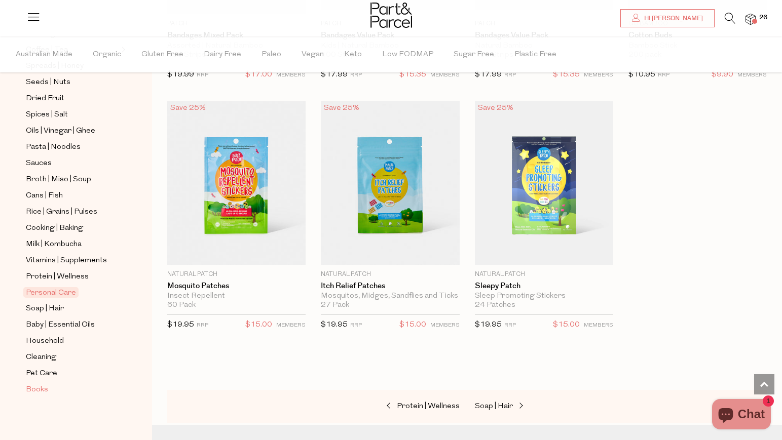
scroll to position [304, 0]
click at [48, 337] on span "Household" at bounding box center [45, 341] width 38 height 12
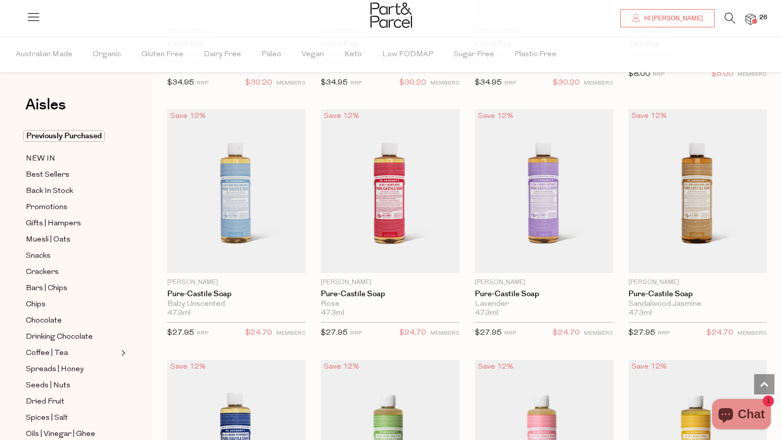
scroll to position [1096, 0]
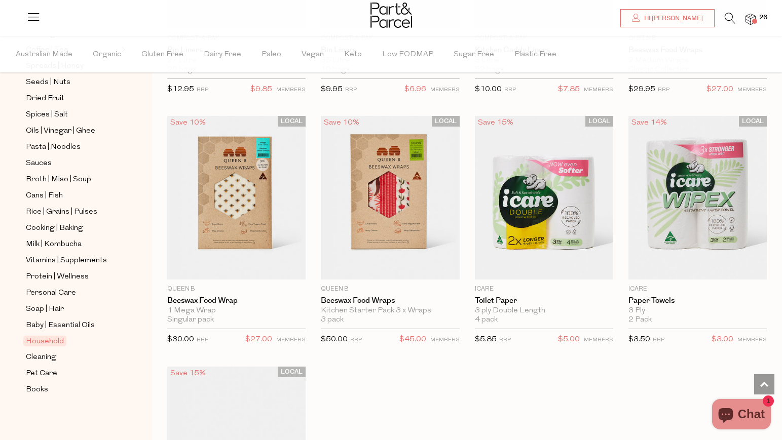
scroll to position [304, 0]
click at [42, 357] on span "Cleaning" at bounding box center [41, 358] width 30 height 12
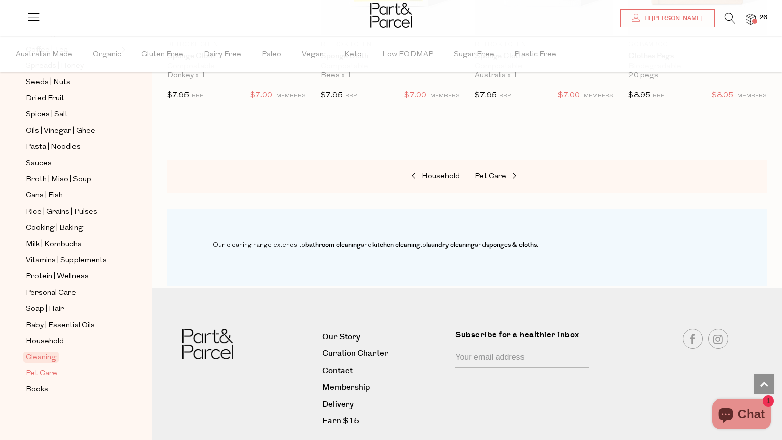
scroll to position [304, 0]
click at [78, 258] on span "Vitamins | Supplements" at bounding box center [66, 261] width 81 height 12
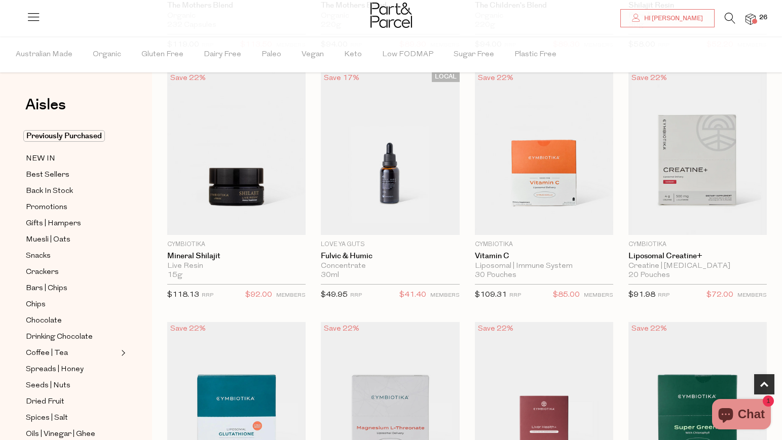
scroll to position [315, 1]
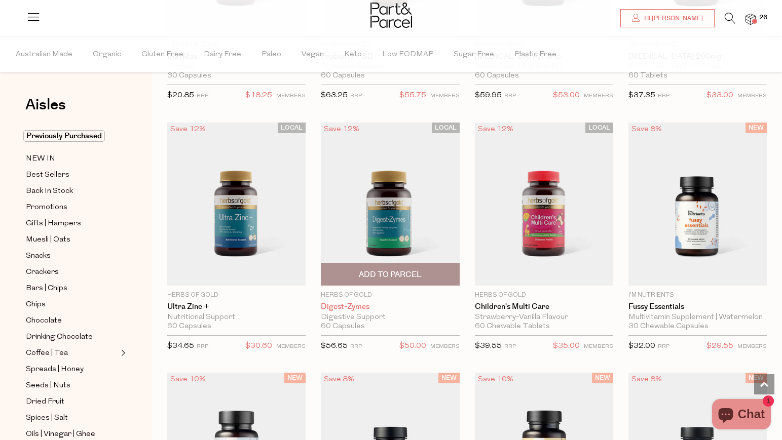
scroll to position [1756, 0]
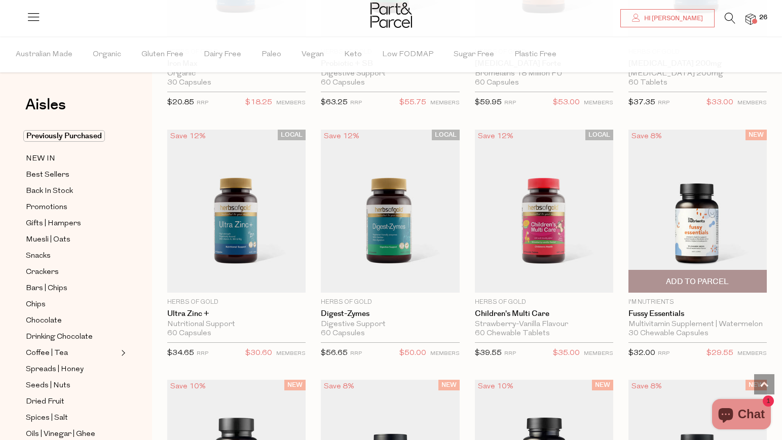
click at [691, 279] on span "Add To Parcel" at bounding box center [697, 282] width 63 height 11
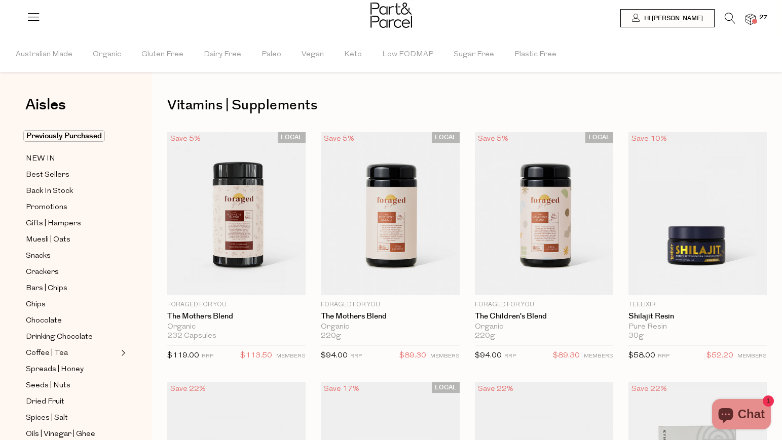
scroll to position [0, 0]
click at [752, 21] on span at bounding box center [754, 21] width 5 height 5
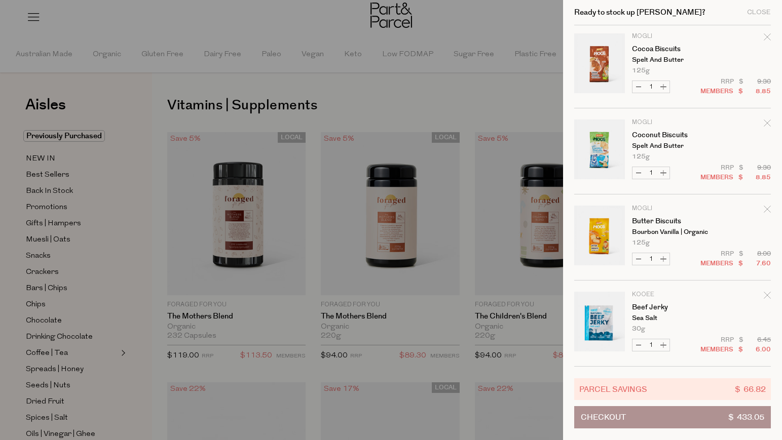
scroll to position [1554, 0]
click at [766, 37] on icon "Remove Cocoa Biscuits" at bounding box center [767, 36] width 7 height 7
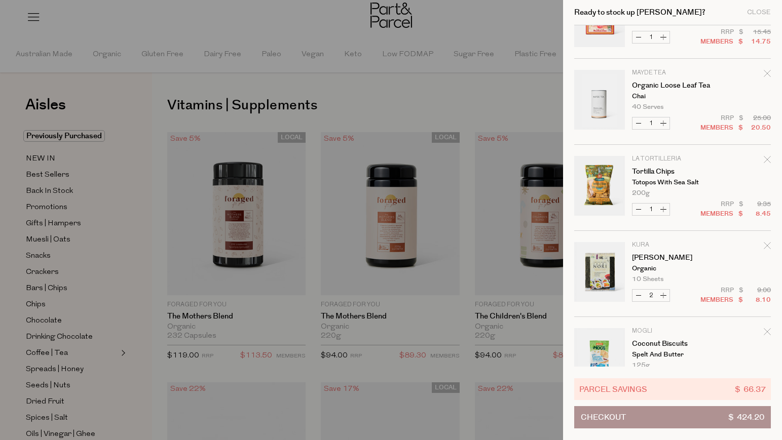
scroll to position [1256, 0]
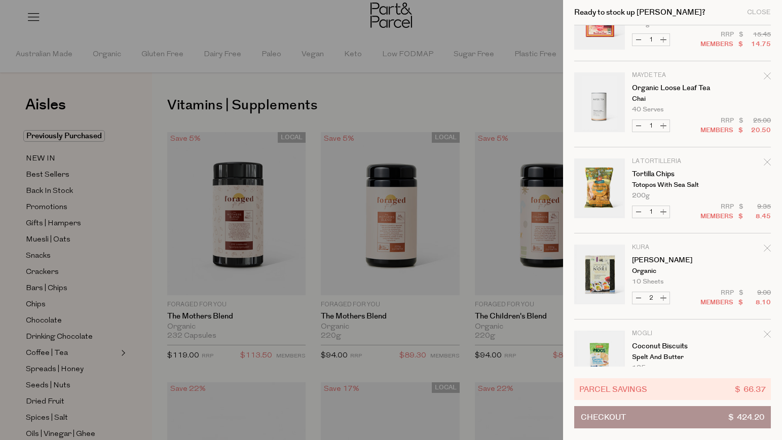
click at [765, 164] on icon "Remove Tortilla Chips" at bounding box center [767, 162] width 7 height 7
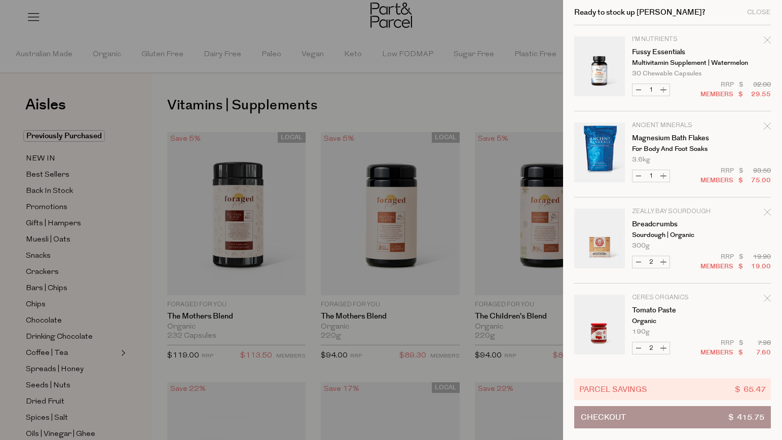
scroll to position [0, 0]
click at [500, 99] on div at bounding box center [391, 220] width 782 height 440
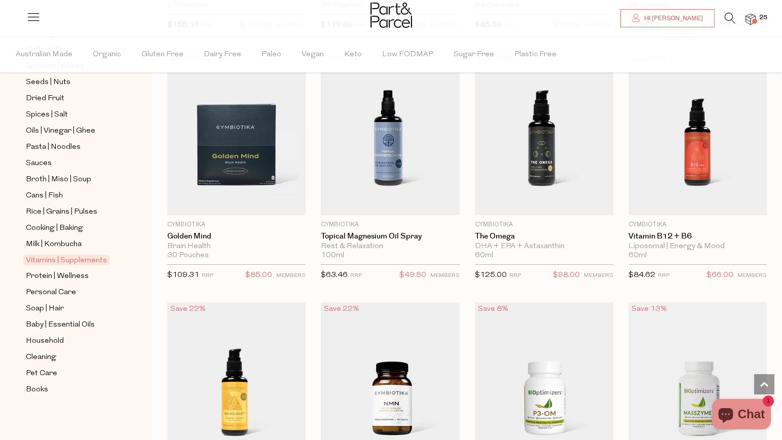
scroll to position [835, 0]
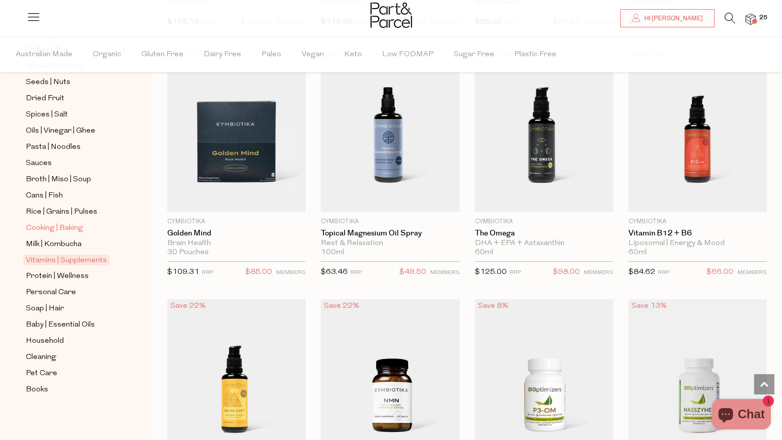
click at [64, 231] on span "Cooking | Baking" at bounding box center [54, 228] width 57 height 12
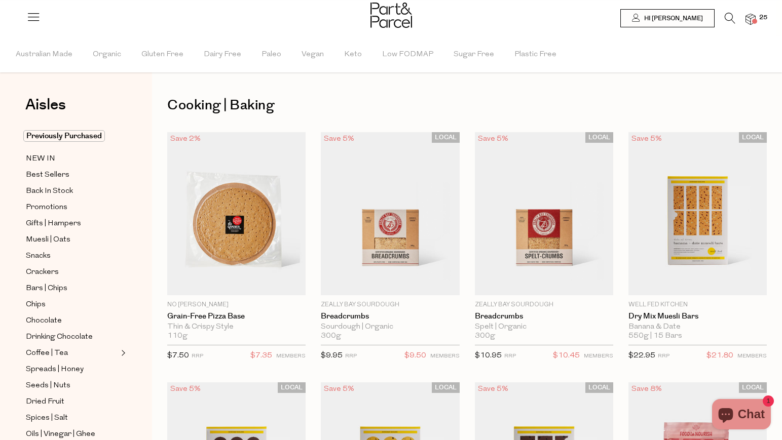
type input "2"
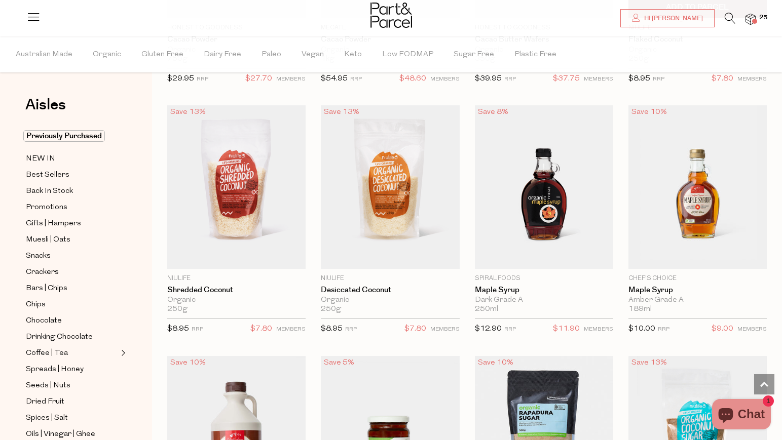
scroll to position [2103, 0]
